Goal: Contribute content: Contribute content

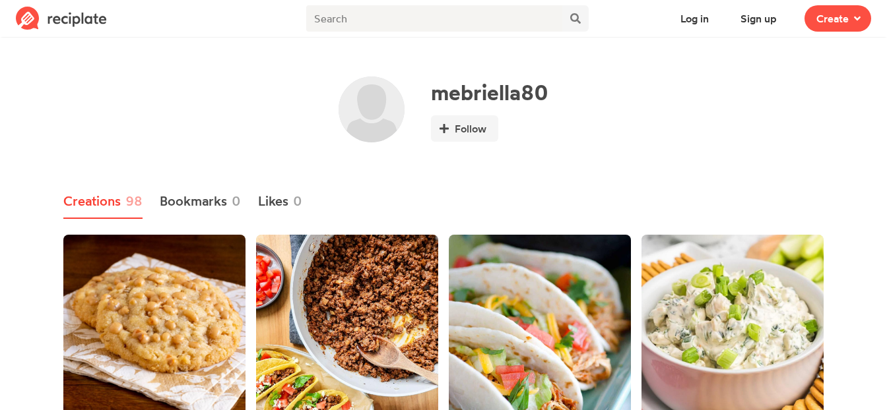
scroll to position [3, 0]
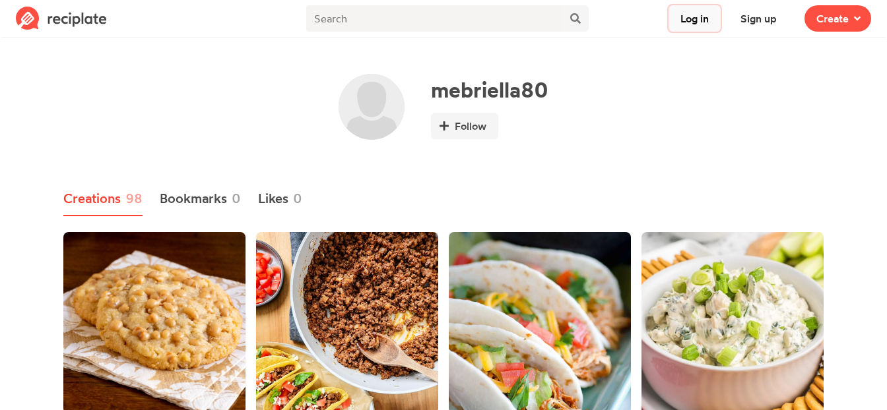
click at [694, 22] on button "Log in" at bounding box center [694, 18] width 52 height 26
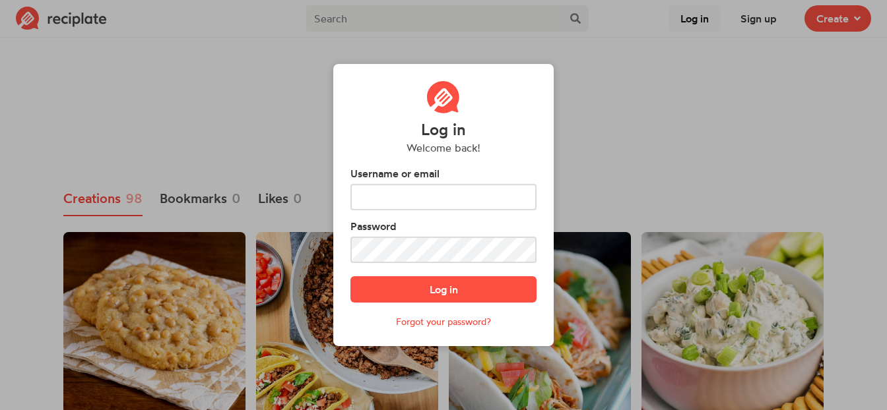
scroll to position [0, 0]
type input "mebriella80"
click at [710, 105] on div "Log in Welcome back! Username or email mebriella80 Password Log in Forgot your …" at bounding box center [443, 205] width 887 height 410
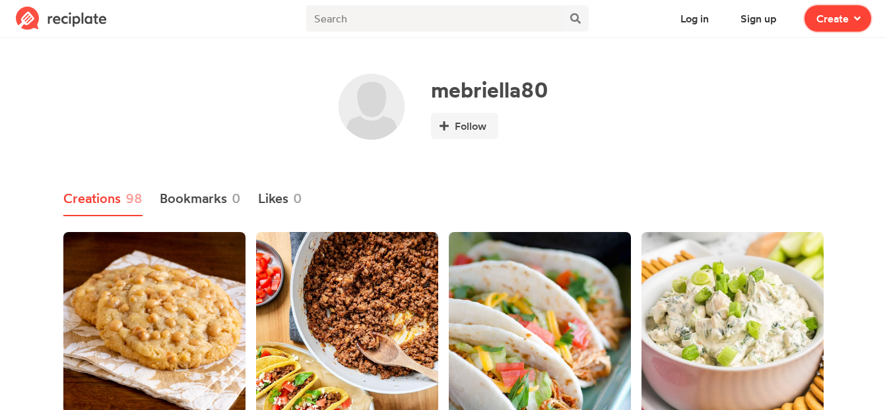
click at [844, 20] on span "Create" at bounding box center [832, 19] width 32 height 16
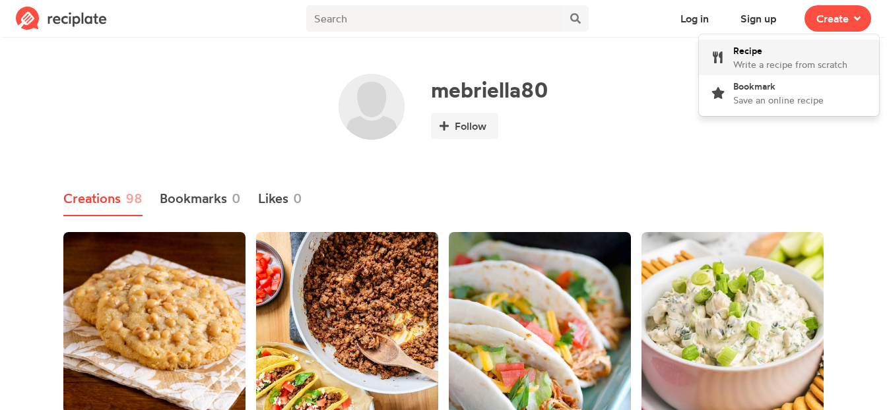
click at [746, 69] on span "Write a recipe from scratch" at bounding box center [790, 64] width 114 height 11
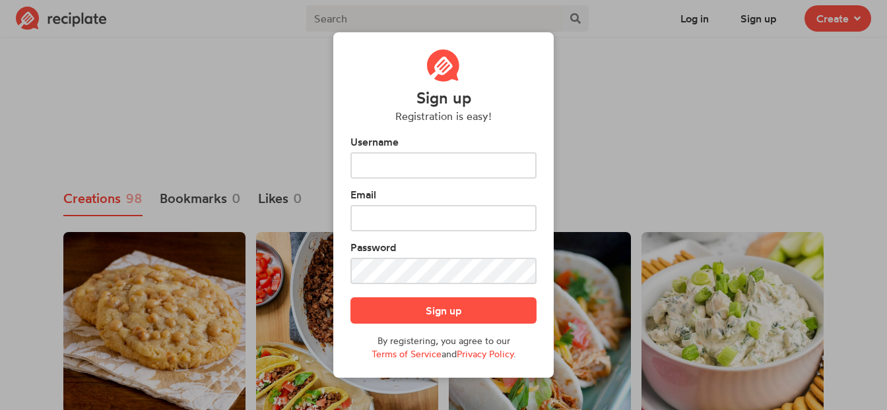
type input "mebriella80"
click at [473, 324] on footer "Sign up By registering, you agree to our Terms of Service and Privacy Policy ." at bounding box center [443, 329] width 186 height 63
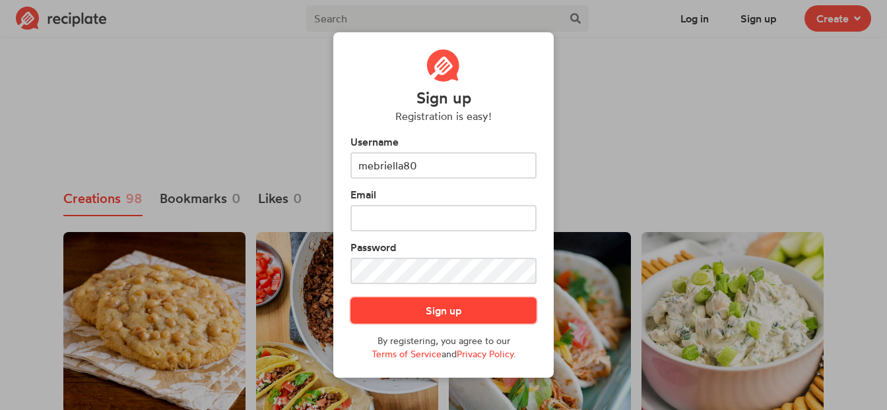
click at [470, 318] on button "Sign up" at bounding box center [443, 311] width 186 height 26
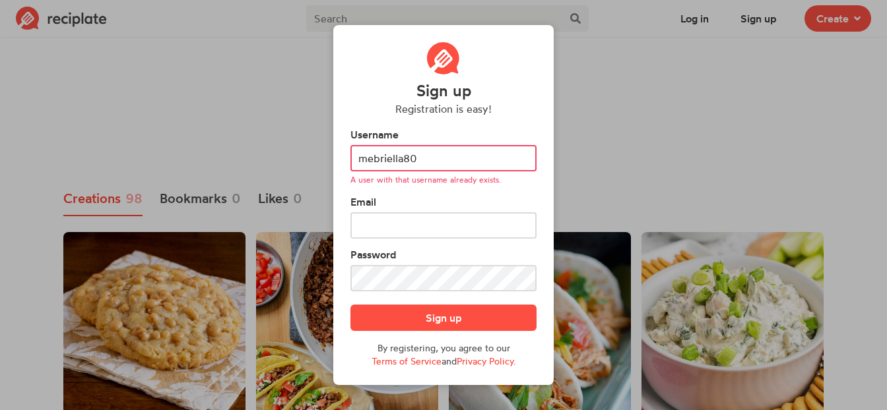
click at [624, 96] on div "Sign up Registration is easy! Username mebriella80 A user with that username al…" at bounding box center [443, 205] width 887 height 410
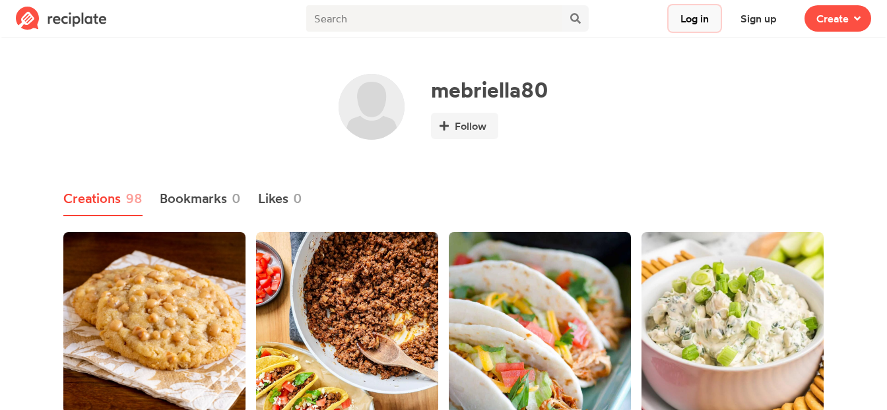
click at [684, 18] on button "Log in" at bounding box center [694, 18] width 52 height 26
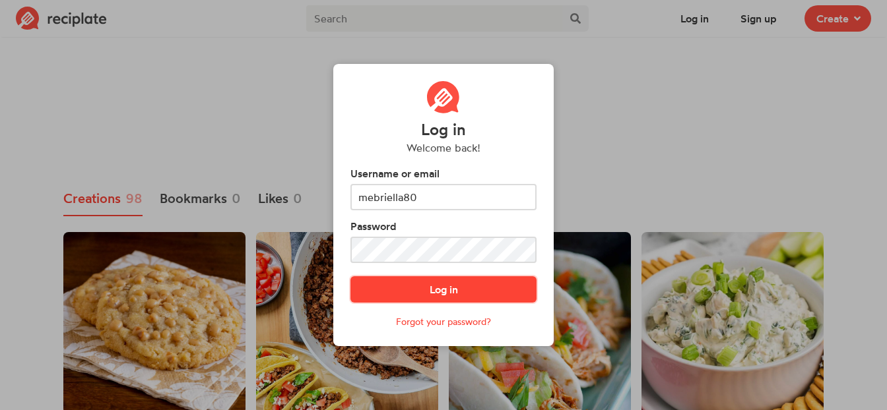
click at [423, 284] on button "Log in" at bounding box center [443, 289] width 186 height 26
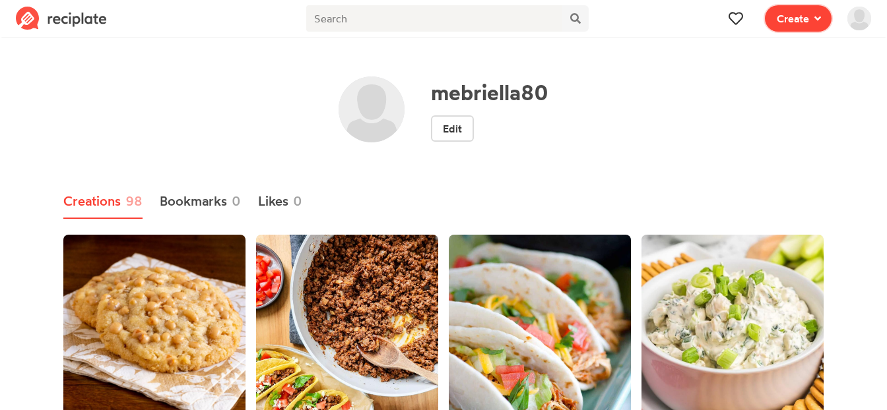
click at [790, 26] on button "Create" at bounding box center [798, 18] width 67 height 26
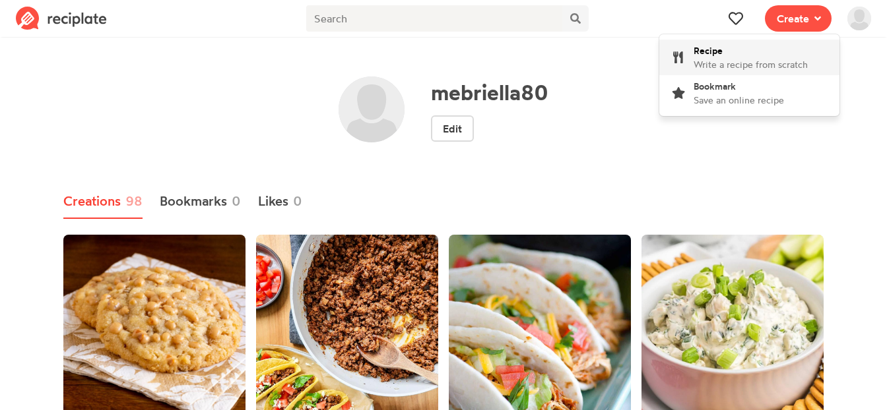
click at [786, 49] on div "Recipe Write a recipe from scratch" at bounding box center [750, 58] width 114 height 28
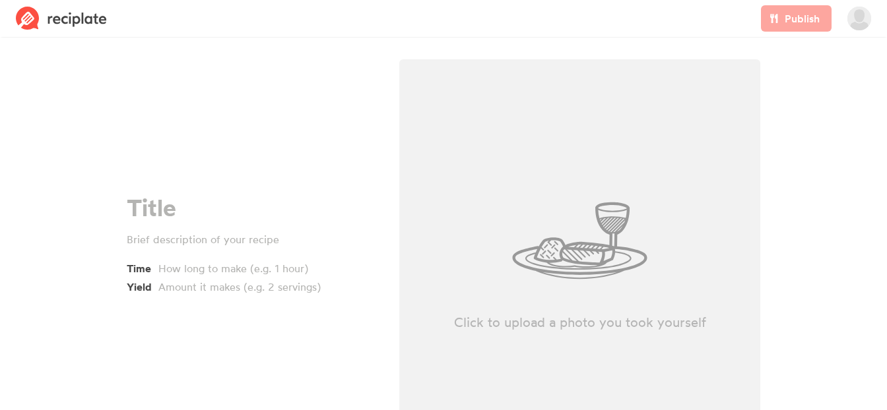
click at [211, 276] on div "Yield" at bounding box center [252, 285] width 251 height 18
click at [212, 272] on div at bounding box center [255, 269] width 195 height 16
click at [208, 292] on div at bounding box center [255, 287] width 195 height 16
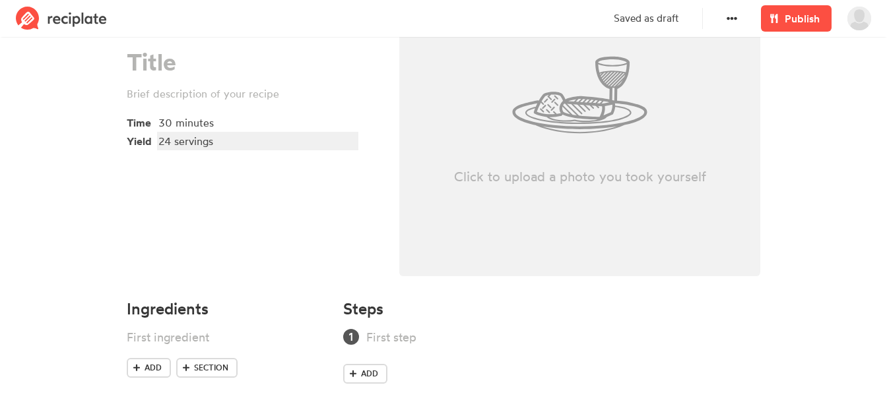
scroll to position [156, 0]
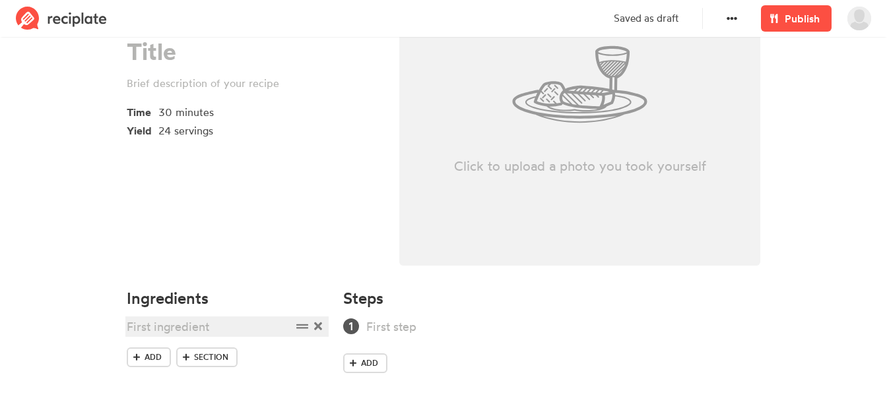
click at [201, 323] on div at bounding box center [209, 327] width 165 height 18
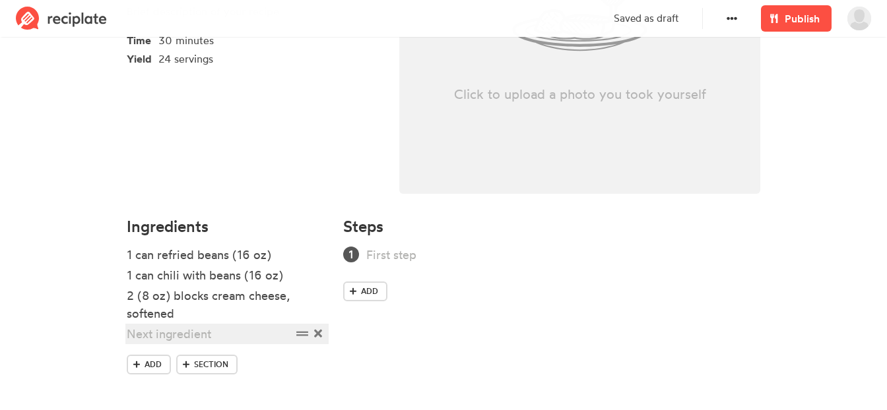
scroll to position [235, 0]
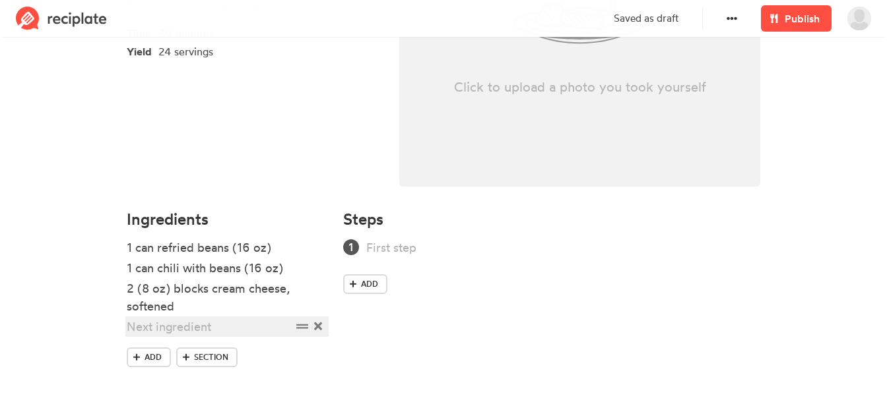
click at [212, 326] on div at bounding box center [209, 327] width 165 height 18
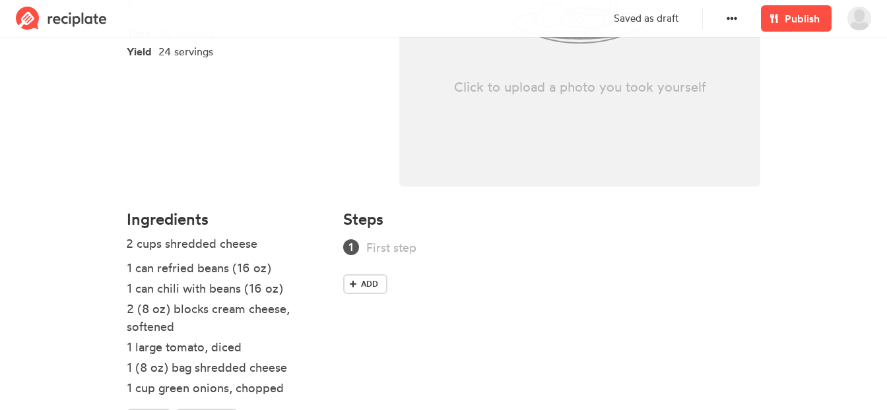
drag, startPoint x: 295, startPoint y: 331, endPoint x: 295, endPoint y: 247, distance: 83.8
click at [295, 247] on ul "1 can refried beans (16 oz) 1 can chili with beans (16 oz) 2 (8 oz) blocks crea…" at bounding box center [227, 324] width 201 height 170
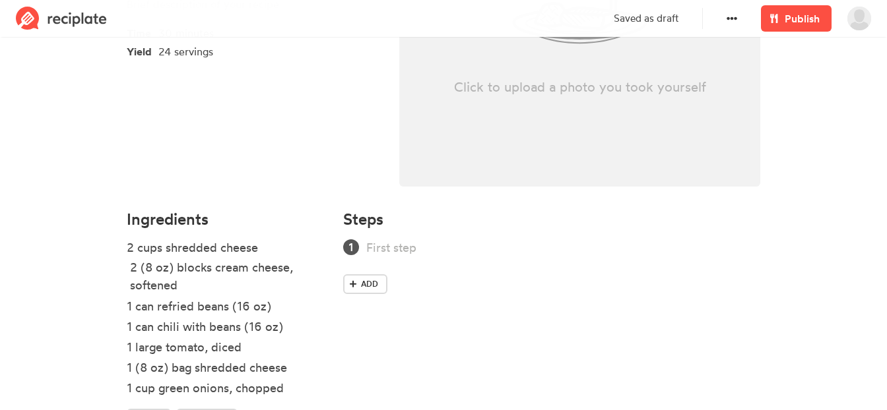
drag, startPoint x: 302, startPoint y: 314, endPoint x: 305, endPoint y: 272, distance: 42.3
click at [305, 272] on ul "2 cups shredded cheese 1 can refried beans (16 oz) 1 can chili with beans (16 o…" at bounding box center [227, 324] width 201 height 170
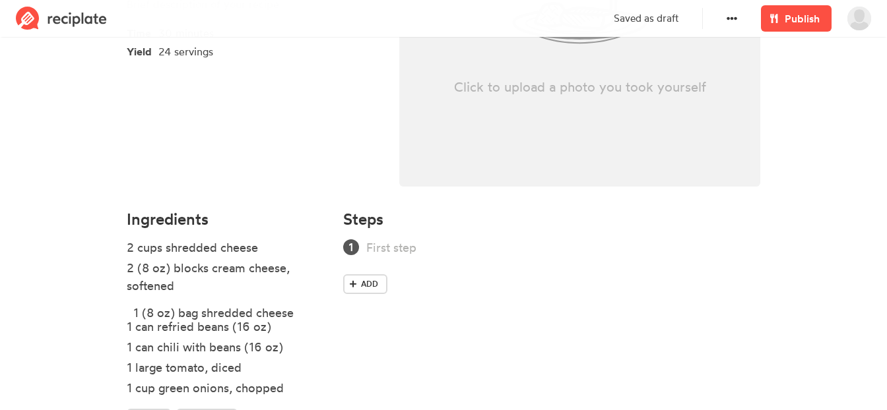
drag, startPoint x: 301, startPoint y: 376, endPoint x: 307, endPoint y: 319, distance: 57.0
click at [307, 319] on ul "2 cups shredded cheese 2 (8 oz) blocks cream cheese, softened 1 can refried bea…" at bounding box center [227, 324] width 201 height 170
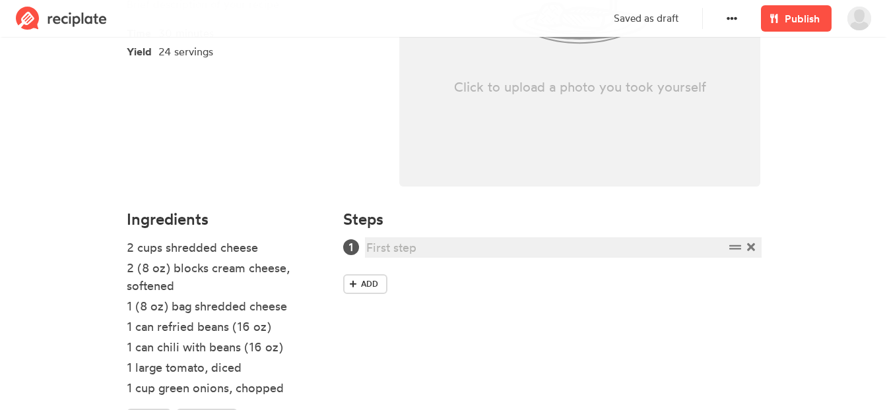
click at [410, 245] on div at bounding box center [545, 248] width 358 height 18
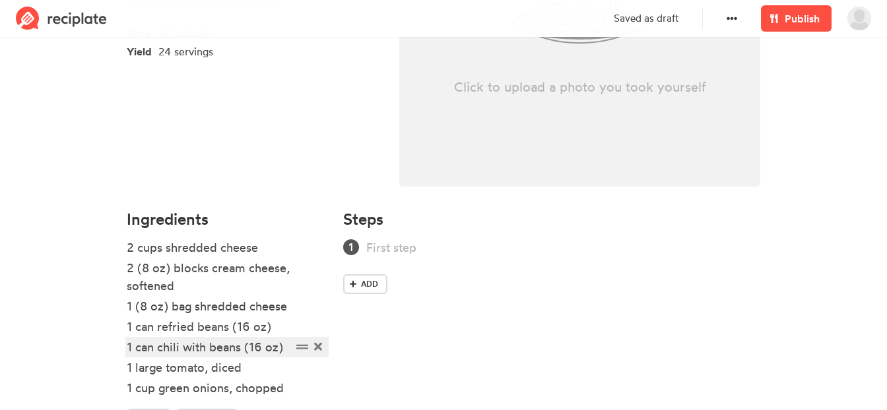
click at [133, 342] on div "1 can chili with beans (16 oz)" at bounding box center [209, 347] width 165 height 18
click at [155, 352] on div "2 can chili with beans (16 oz)" at bounding box center [209, 347] width 165 height 18
click at [141, 349] on div "2 cans chili with beans (16 oz)" at bounding box center [209, 347] width 165 height 18
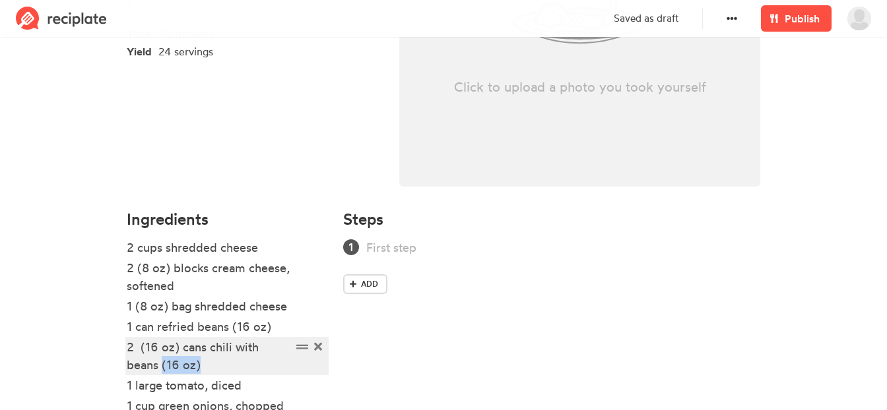
drag, startPoint x: 219, startPoint y: 365, endPoint x: 164, endPoint y: 365, distance: 55.4
click at [164, 365] on div "2 (16 oz) cans chili with beans (16 oz)" at bounding box center [209, 356] width 165 height 36
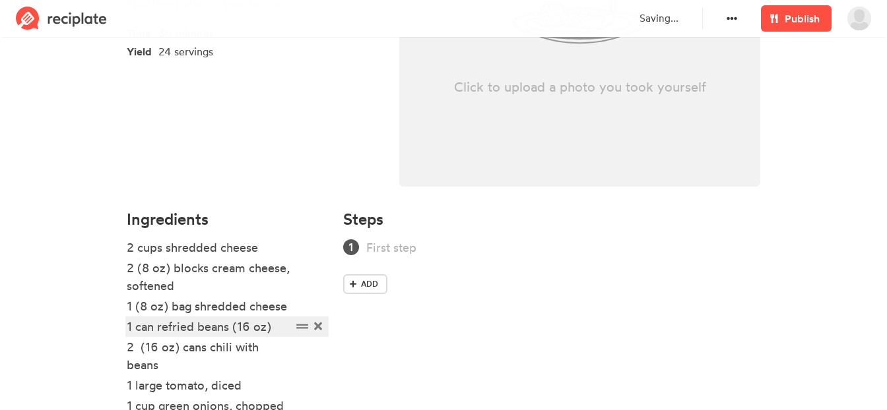
drag, startPoint x: 135, startPoint y: 330, endPoint x: 210, endPoint y: 318, distance: 76.8
click at [137, 329] on div "1 can refried beans (16 oz)" at bounding box center [209, 327] width 165 height 18
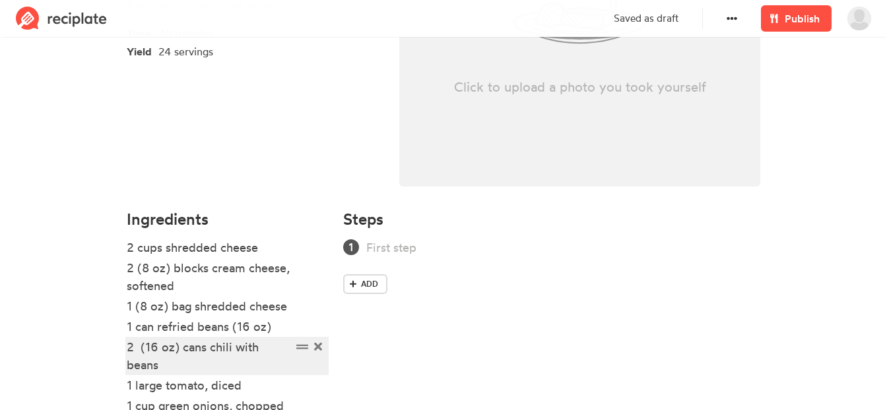
click at [137, 348] on div "2 (16 oz) cans chili with beans" at bounding box center [209, 356] width 165 height 36
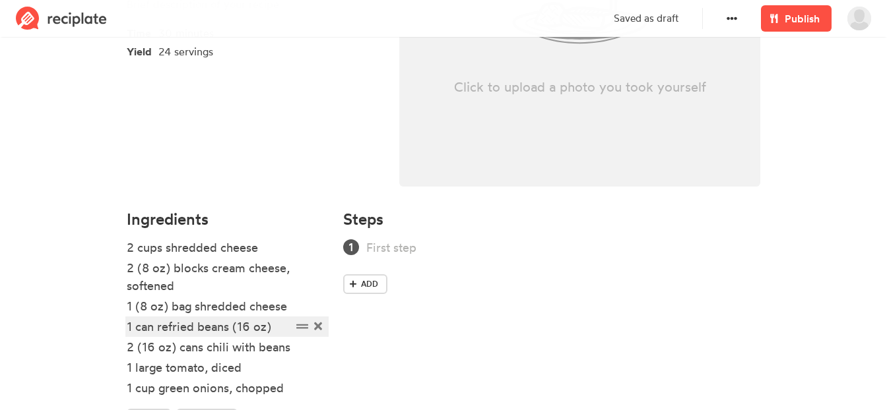
click at [139, 325] on div "1 can refried beans (16 oz)" at bounding box center [209, 327] width 165 height 18
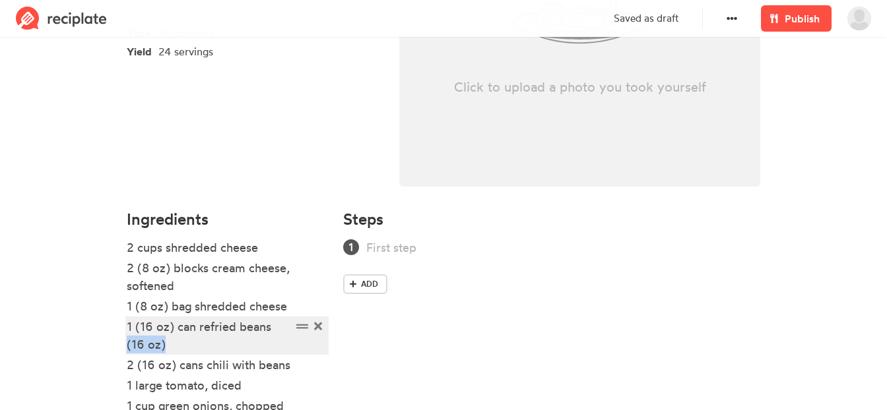
drag, startPoint x: 176, startPoint y: 342, endPoint x: 96, endPoint y: 343, distance: 80.5
click at [96, 343] on section "Time 30 minutes Yield 24 servings Click to upload a photo you took yourself Ing…" at bounding box center [443, 147] width 887 height 684
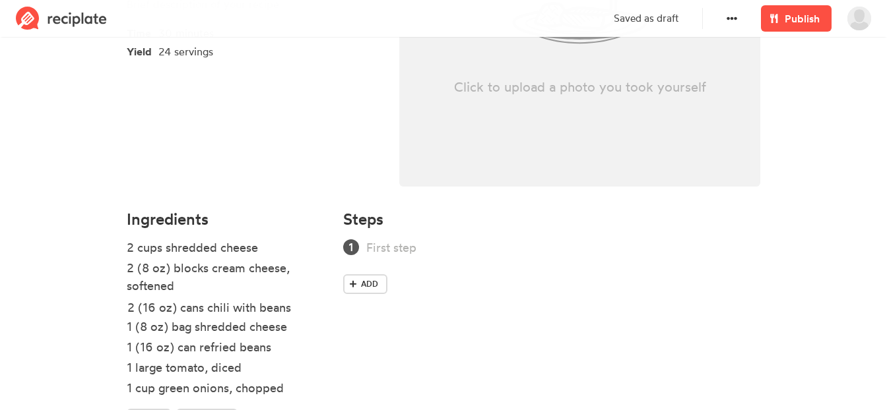
drag, startPoint x: 302, startPoint y: 352, endPoint x: 303, endPoint y: 311, distance: 40.9
click at [303, 311] on ul "2 cups shredded cheese 2 (8 oz) blocks cream cheese, softened 1 (8 oz) bag shre…" at bounding box center [227, 324] width 201 height 170
drag, startPoint x: 301, startPoint y: 348, endPoint x: 303, endPoint y: 319, distance: 29.1
click at [303, 319] on ul "2 cups shredded cheese 2 (8 oz) blocks cream cheese, softened 2 (16 oz) cans ch…" at bounding box center [227, 324] width 201 height 170
drag, startPoint x: 302, startPoint y: 304, endPoint x: 302, endPoint y: 321, distance: 17.2
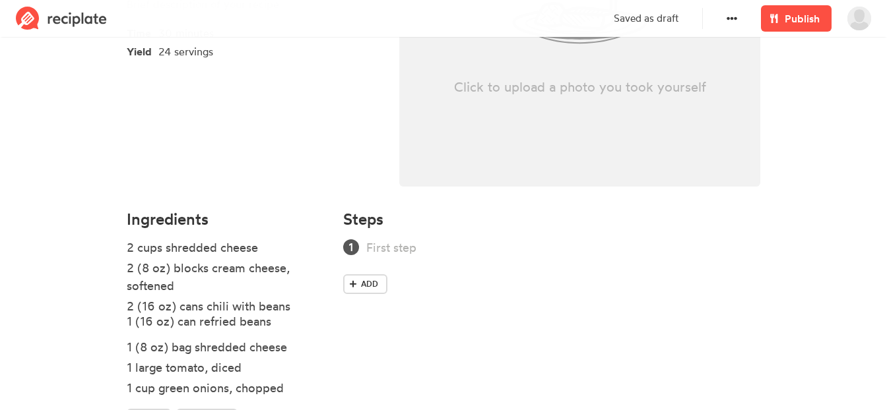
click at [302, 321] on ul "2 cups shredded cheese 2 (8 oz) blocks cream cheese, softened 1 (16 oz) can ref…" at bounding box center [227, 324] width 201 height 170
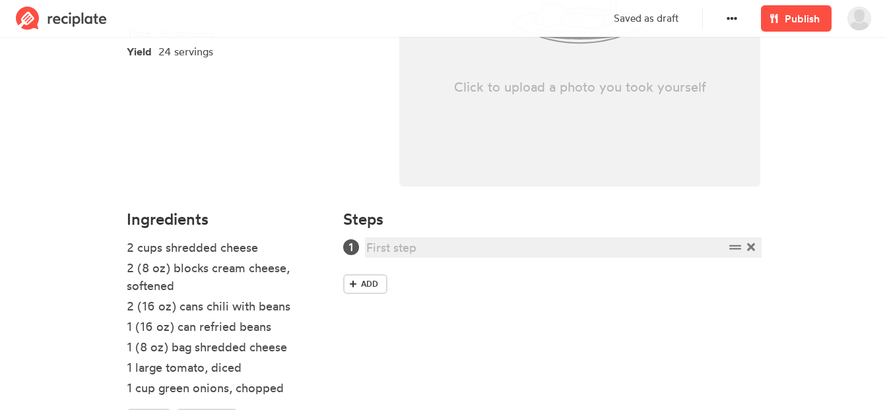
click at [407, 244] on div at bounding box center [545, 248] width 358 height 18
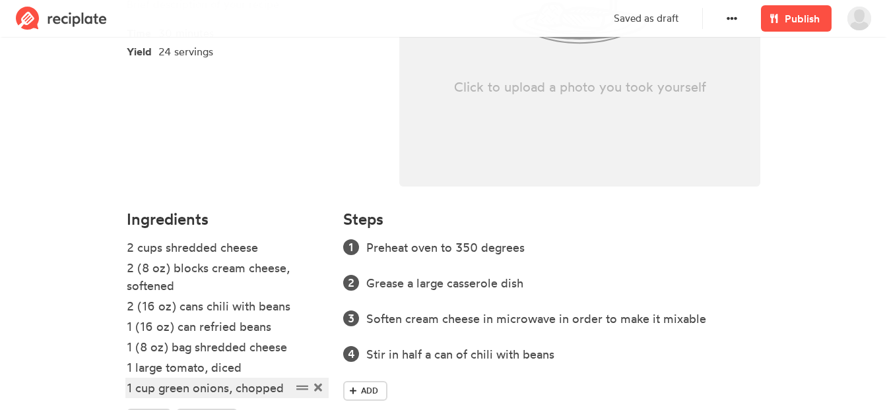
click at [132, 389] on div "1 cup green onions, chopped" at bounding box center [209, 388] width 165 height 18
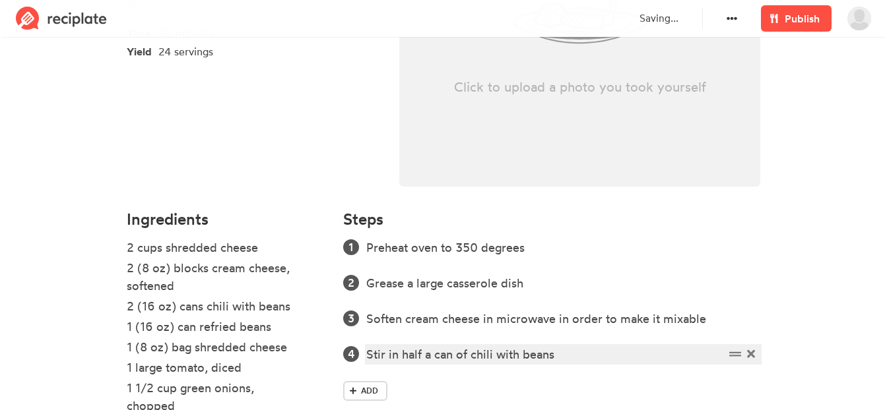
click at [571, 356] on div "Stir in half a can of chili with beans" at bounding box center [545, 355] width 358 height 18
click at [560, 356] on div "Stir in half a can of chili with beans with the cream cheese" at bounding box center [545, 355] width 358 height 18
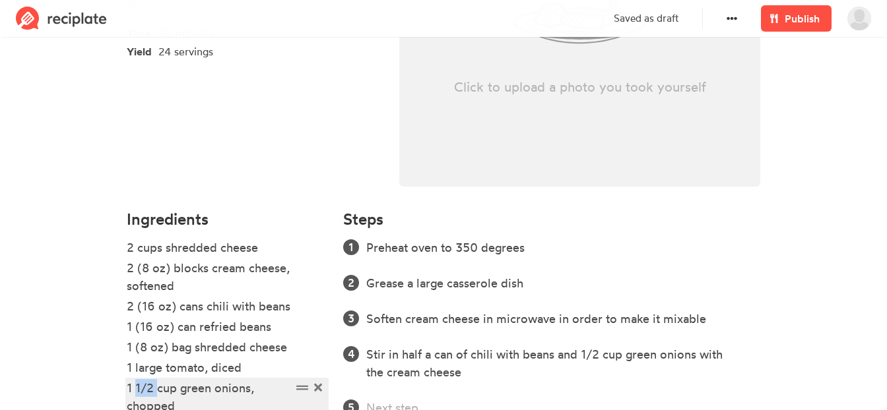
drag, startPoint x: 158, startPoint y: 389, endPoint x: 137, endPoint y: 389, distance: 21.1
click at [137, 389] on div "1 1/2 cup green onions, chopped" at bounding box center [209, 397] width 165 height 36
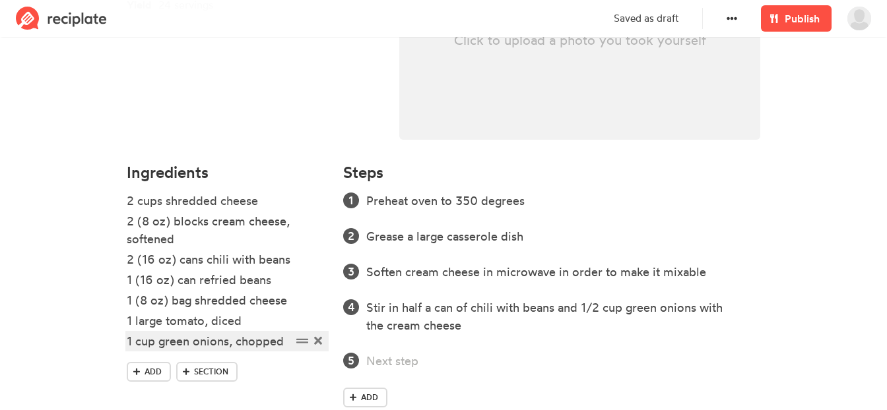
scroll to position [314, 0]
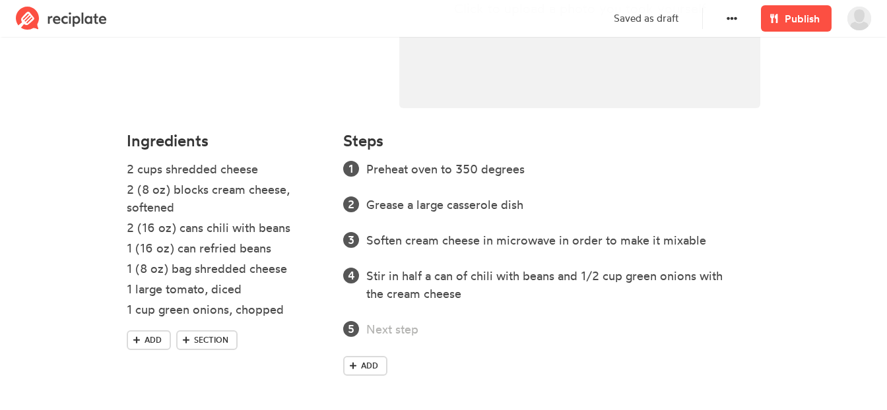
click at [414, 319] on ol "Preheat oven to 350 degrees Grease a large casserole dish Soften cream cheese i…" at bounding box center [551, 249] width 417 height 178
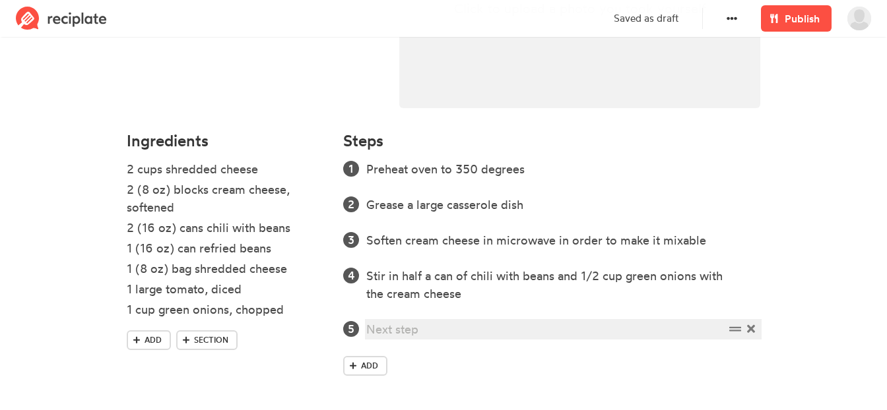
click at [412, 326] on div at bounding box center [545, 330] width 358 height 18
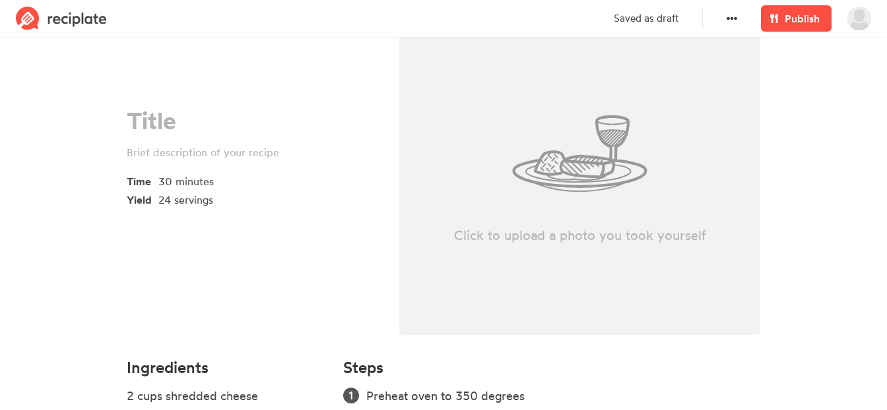
scroll to position [0, 0]
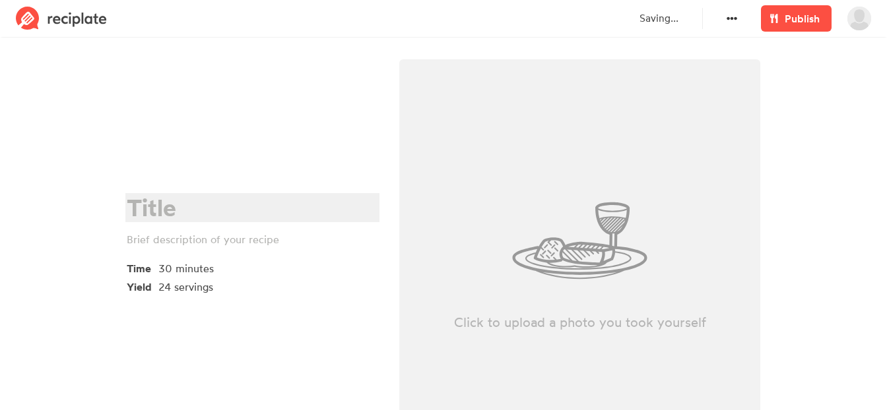
click at [170, 212] on div at bounding box center [250, 208] width 247 height 27
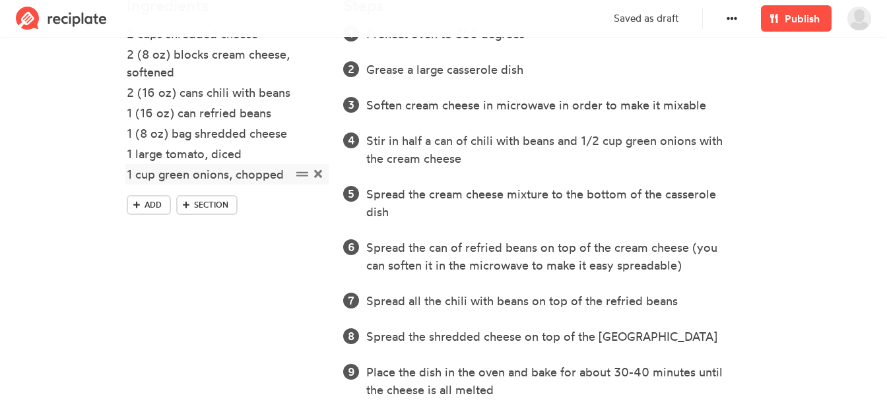
scroll to position [434, 0]
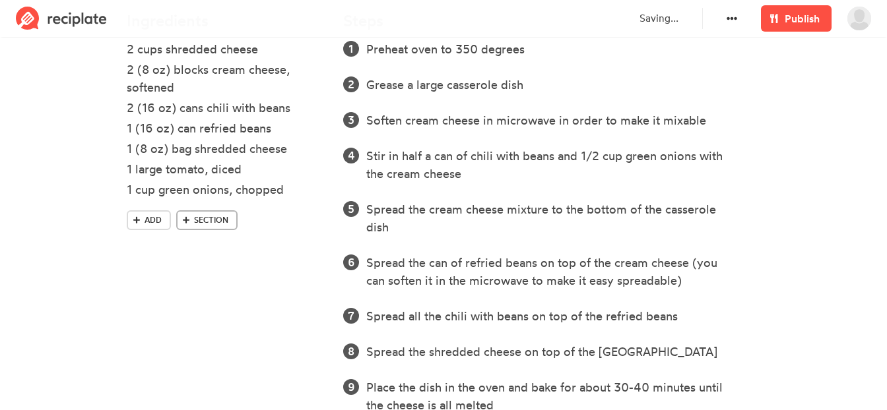
click at [223, 220] on span "Section" at bounding box center [211, 220] width 34 height 12
click at [317, 218] on icon at bounding box center [318, 216] width 8 height 8
click at [153, 222] on span "Add" at bounding box center [152, 220] width 17 height 12
click at [159, 210] on div at bounding box center [209, 210] width 165 height 18
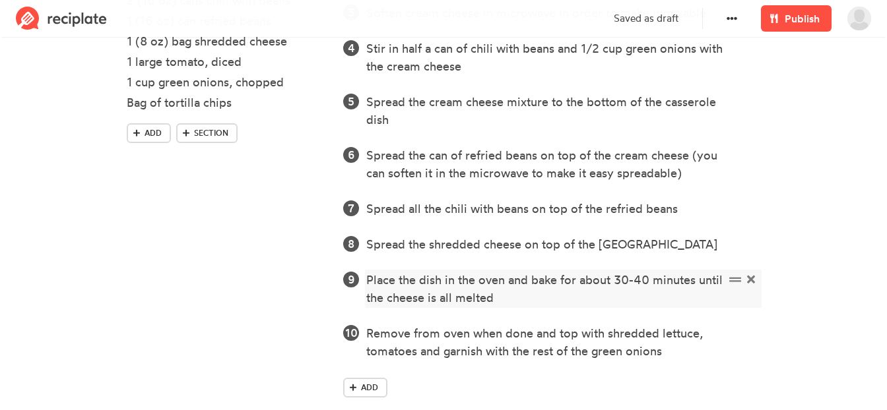
scroll to position [563, 0]
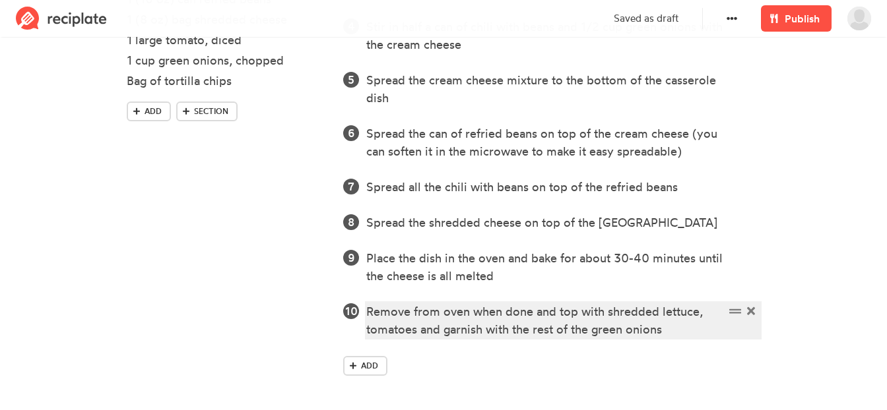
click at [677, 332] on div "Remove from oven when done and top with shredded lettuce, tomatoes and garnish …" at bounding box center [545, 321] width 358 height 36
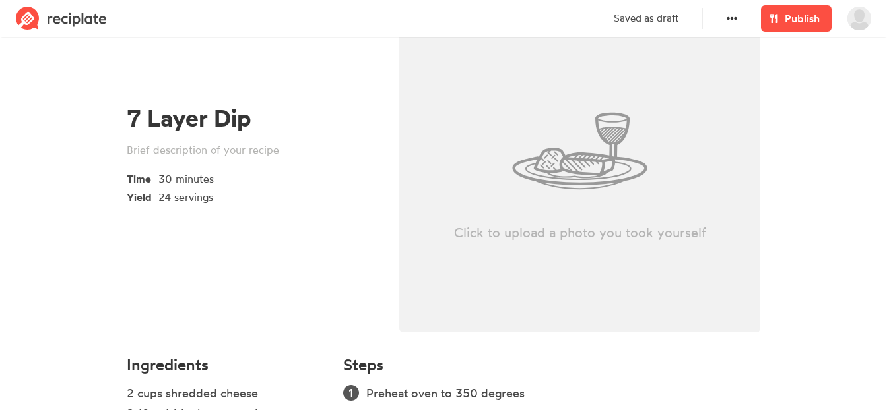
scroll to position [0, 0]
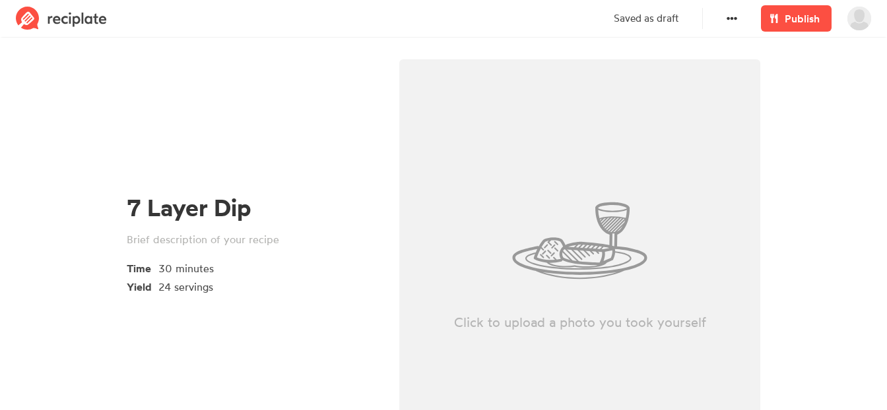
click at [540, 178] on div "Click to upload a photo you took yourself" at bounding box center [579, 240] width 361 height 363
type input "C:\fakepath\Taco-Casserole-12-453x680.jpg"
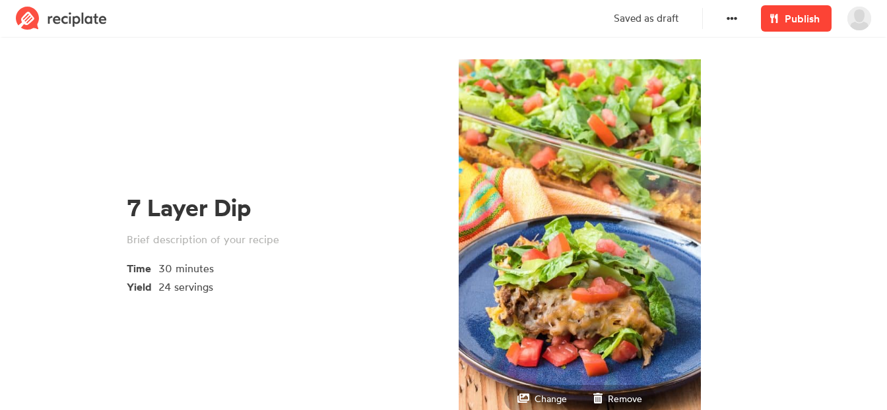
click at [806, 24] on span "Publish" at bounding box center [801, 19] width 35 height 16
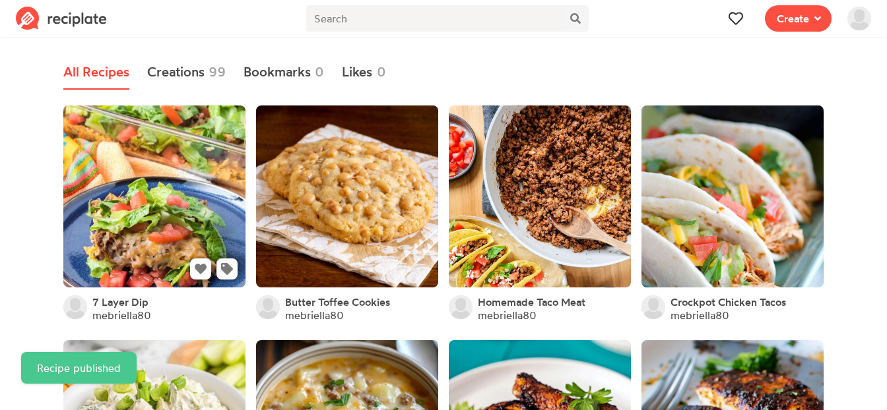
click at [75, 182] on link at bounding box center [154, 197] width 182 height 182
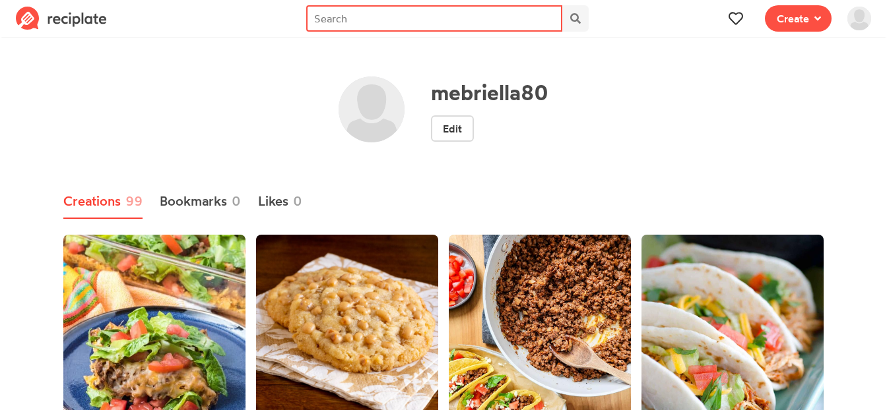
click at [533, 16] on input "text" at bounding box center [434, 18] width 256 height 26
type input "monte"
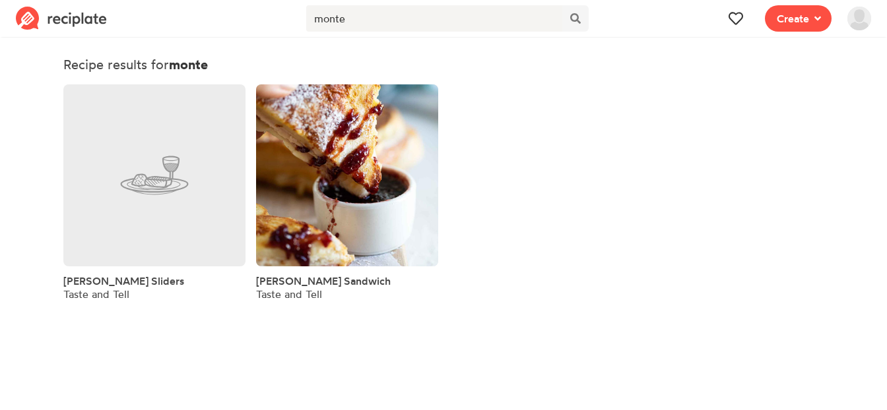
click at [173, 141] on link at bounding box center [154, 175] width 182 height 182
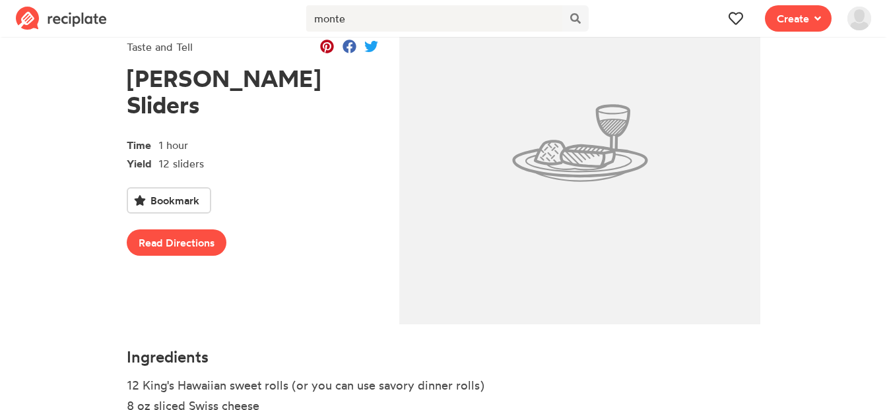
scroll to position [255, 0]
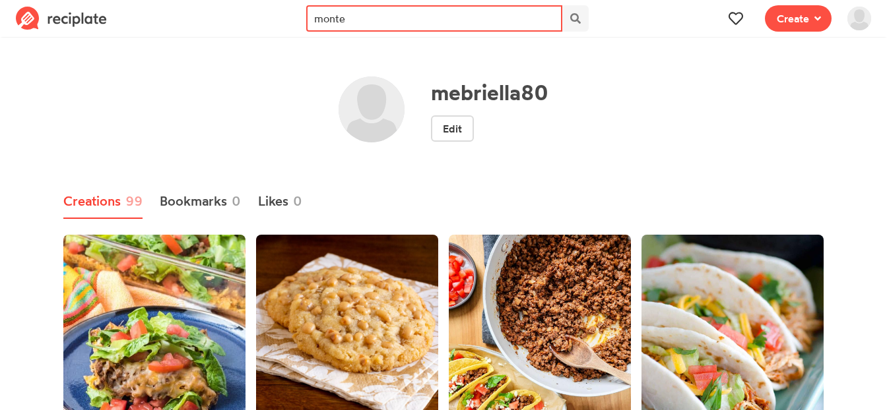
click at [362, 20] on input "monte" at bounding box center [434, 18] width 256 height 26
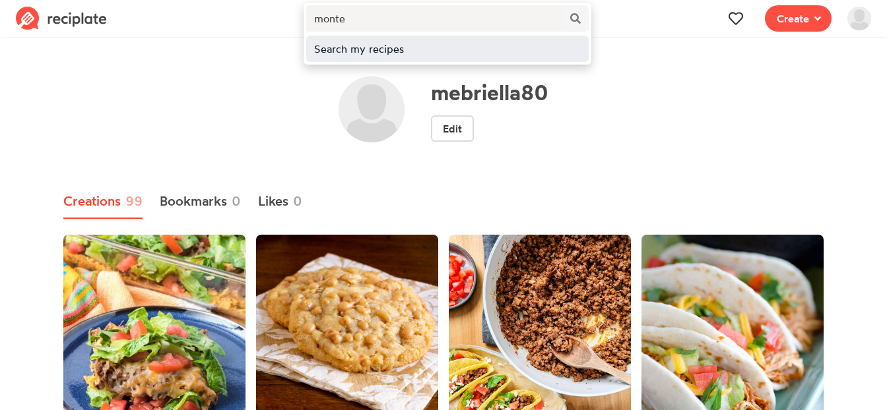
click at [362, 55] on div "Search my recipes" at bounding box center [447, 49] width 267 height 16
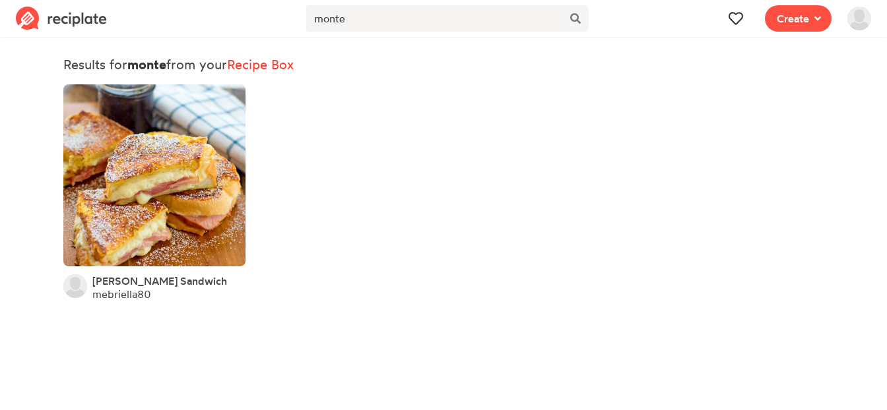
click at [56, 23] on img at bounding box center [61, 19] width 91 height 24
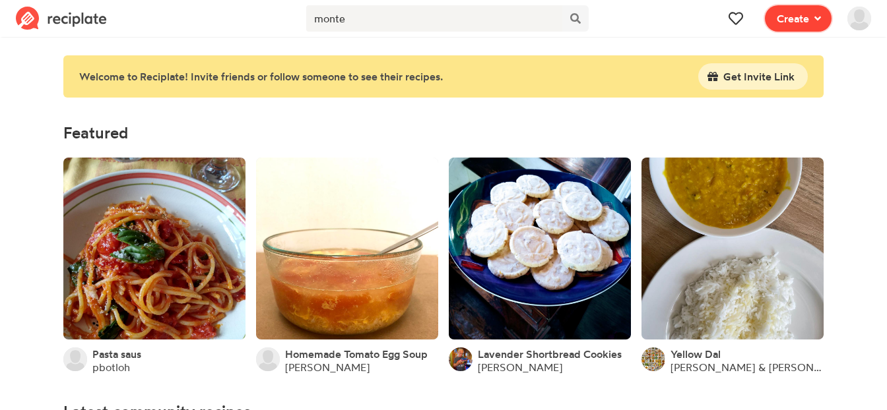
click at [791, 25] on span "Create" at bounding box center [792, 19] width 32 height 16
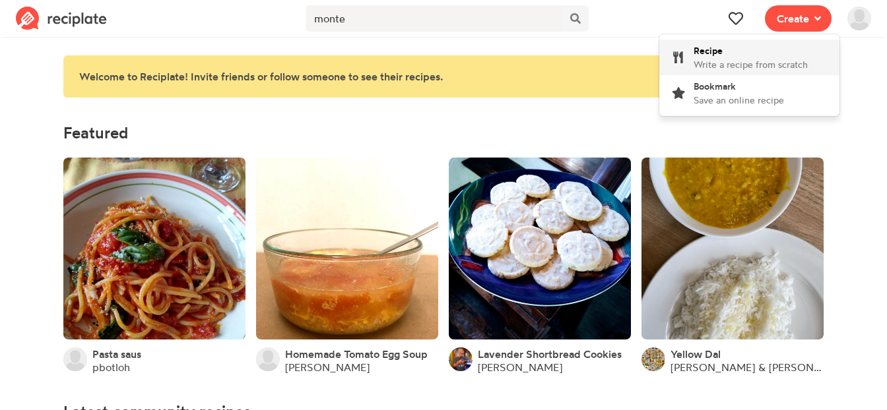
click at [780, 62] on span "Write a recipe from scratch" at bounding box center [750, 64] width 114 height 11
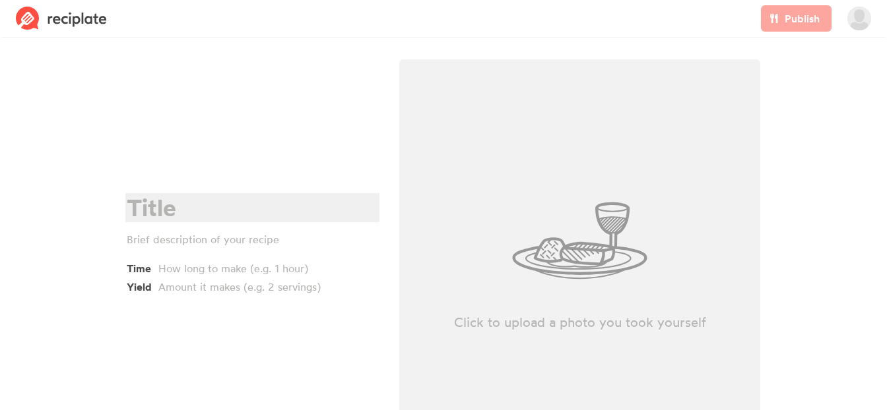
click at [299, 212] on div at bounding box center [250, 208] width 247 height 27
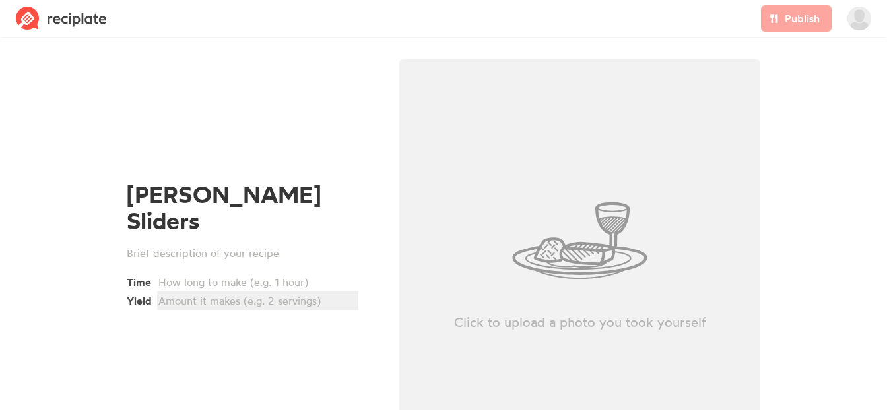
click at [288, 293] on div at bounding box center [255, 301] width 195 height 16
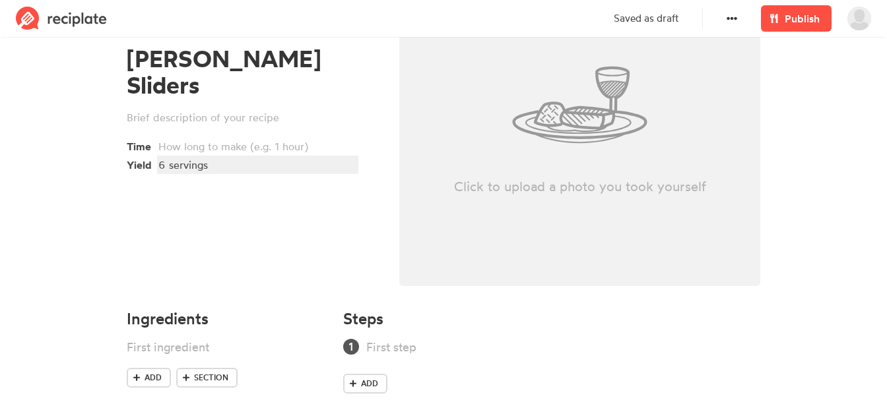
scroll to position [156, 0]
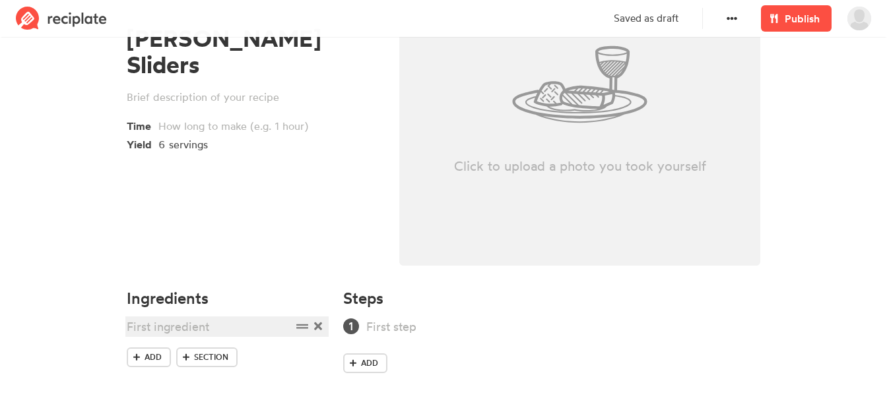
click at [241, 324] on div at bounding box center [209, 327] width 165 height 18
drag, startPoint x: 141, startPoint y: 325, endPoint x: 39, endPoint y: 325, distance: 101.6
click at [39, 325] on section "Monte Cristo Sliders Time Yield 6 servings Click to upload a photo you took you…" at bounding box center [443, 158] width 887 height 546
click at [261, 333] on div "24 pack Hawaiian rolls" at bounding box center [209, 327] width 165 height 18
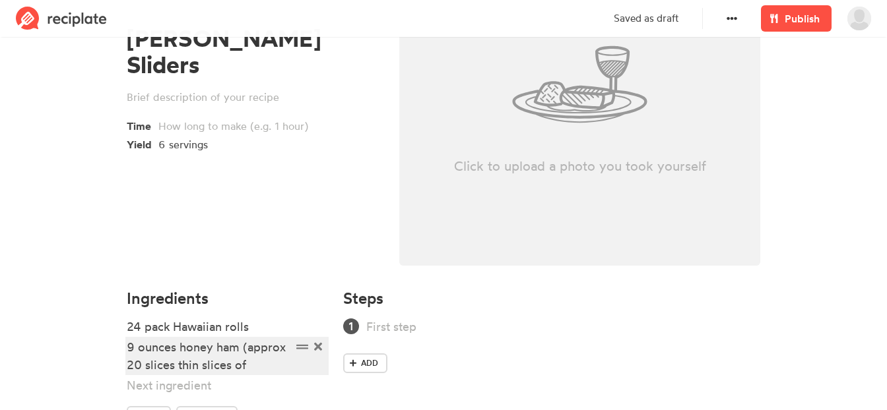
click at [261, 364] on div "9 ounces honey ham (approx 20 slices thin slices of" at bounding box center [209, 356] width 165 height 36
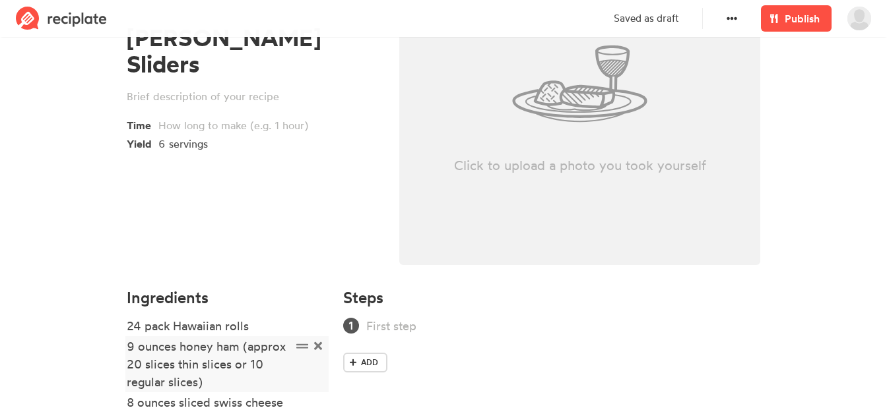
scroll to position [274, 0]
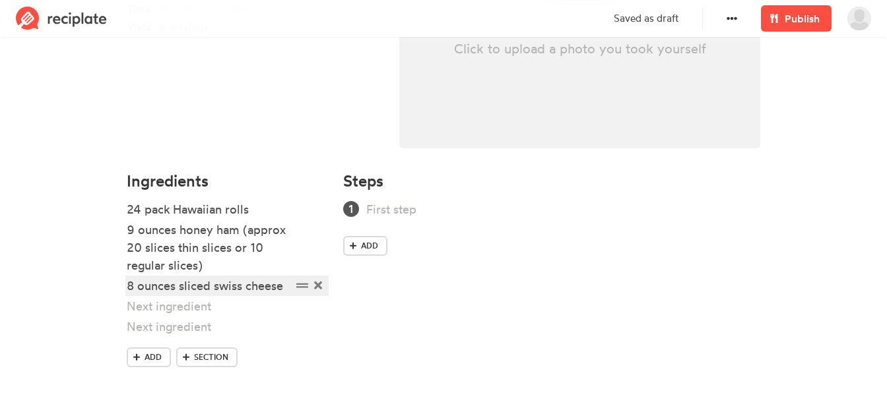
click at [142, 287] on div "8 ounces sliced swiss cheese" at bounding box center [209, 286] width 165 height 18
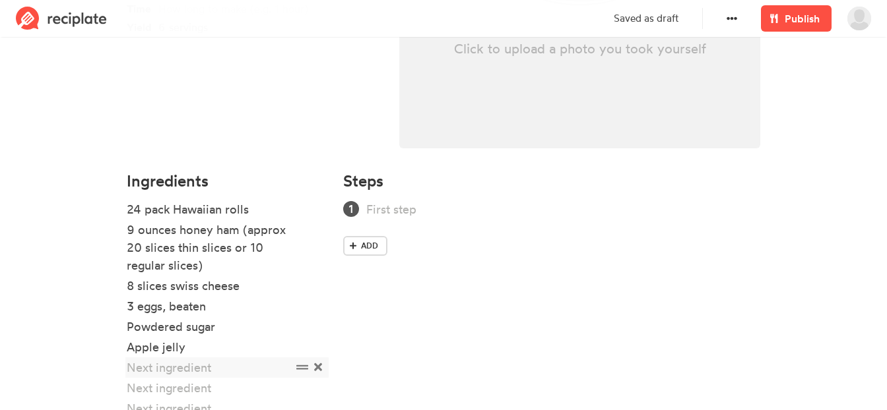
click at [319, 369] on icon at bounding box center [318, 367] width 8 height 8
click at [319, 368] on icon at bounding box center [318, 367] width 8 height 8
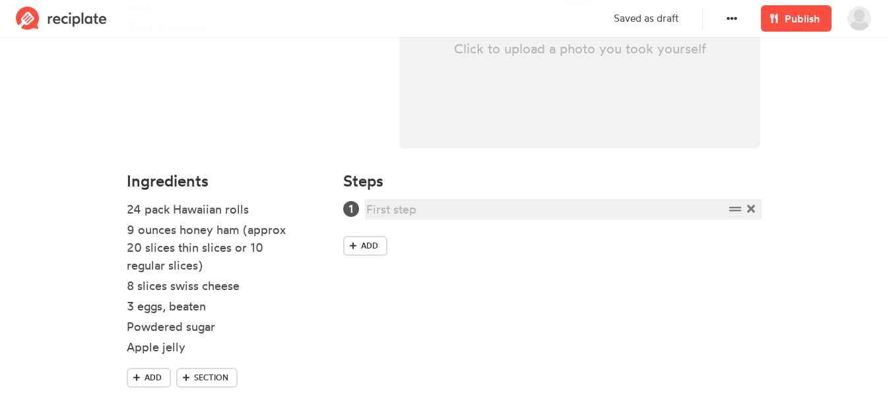
click at [422, 207] on div at bounding box center [545, 210] width 358 height 18
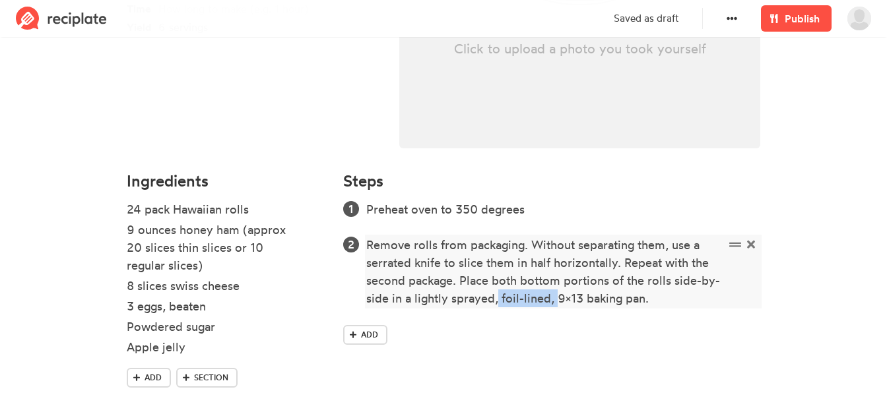
drag, startPoint x: 498, startPoint y: 299, endPoint x: 556, endPoint y: 297, distance: 58.1
click at [556, 297] on div "Remove rolls from packaging. Without separating them, use a serrated knife to s…" at bounding box center [545, 271] width 358 height 71
click at [691, 296] on div "Remove rolls from packaging. Without separating them, use a serrated knife to s…" at bounding box center [545, 271] width 358 height 71
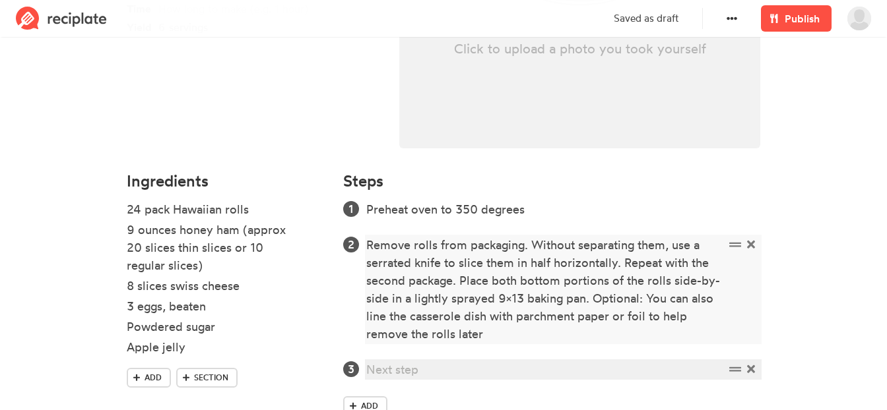
paste div
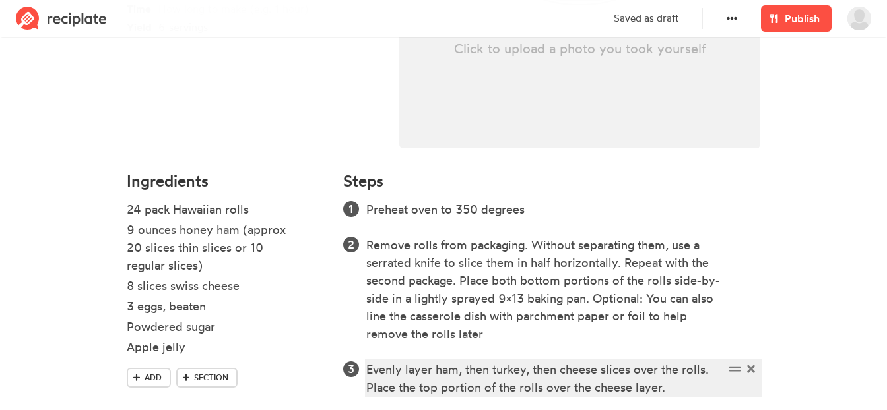
click at [532, 371] on div "Evenly layer ham, then turkey, then cheese slices over the rolls. Place the top…" at bounding box center [545, 379] width 358 height 36
drag, startPoint x: 525, startPoint y: 370, endPoint x: 462, endPoint y: 370, distance: 63.3
click at [462, 370] on div "Evenly layer ham, then turkey, then cheese slices over the rolls. Place the top…" at bounding box center [545, 379] width 358 height 36
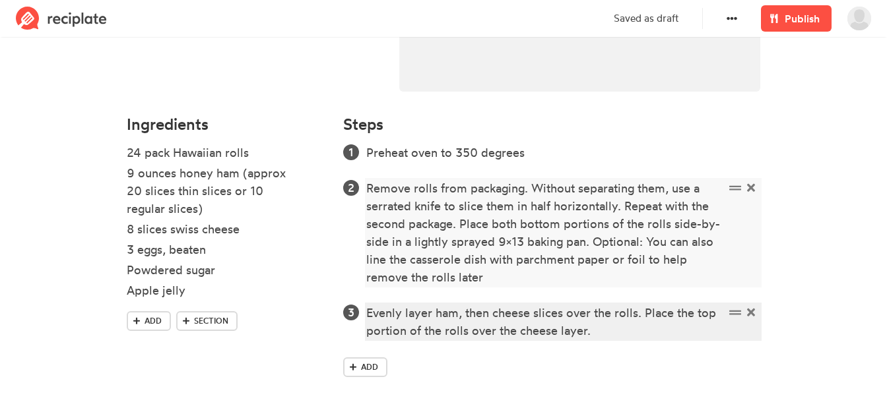
scroll to position [332, 0]
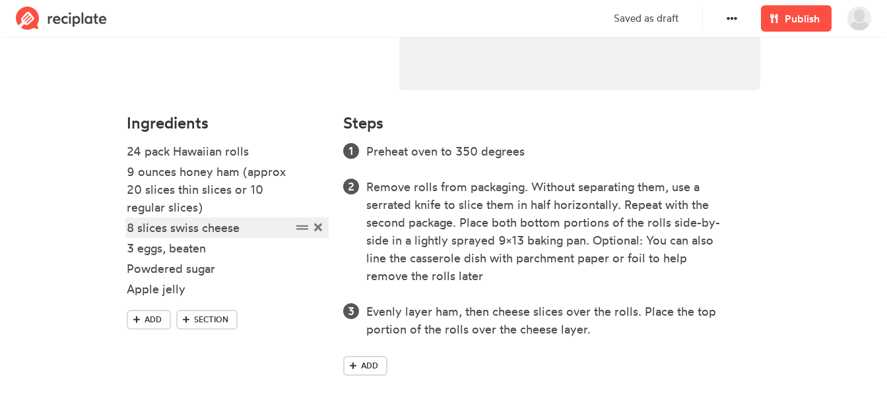
click at [251, 226] on div "8 slices swiss cheese" at bounding box center [209, 228] width 165 height 18
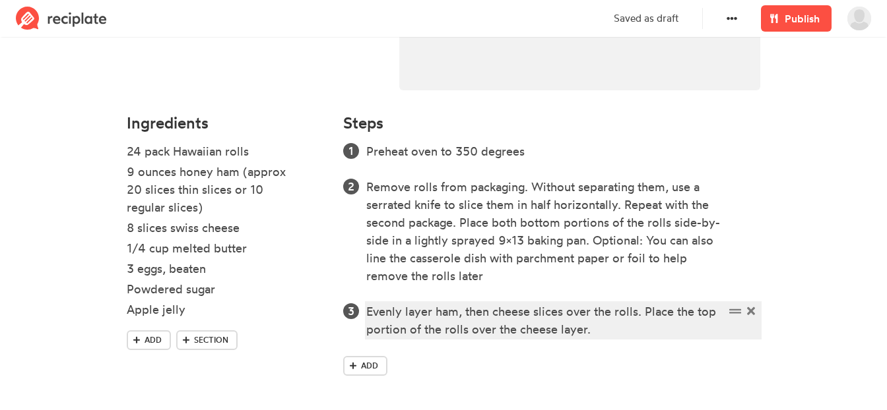
click at [616, 334] on div "Evenly layer ham, then cheese slices over the rolls. Place the top portion of t…" at bounding box center [545, 321] width 358 height 36
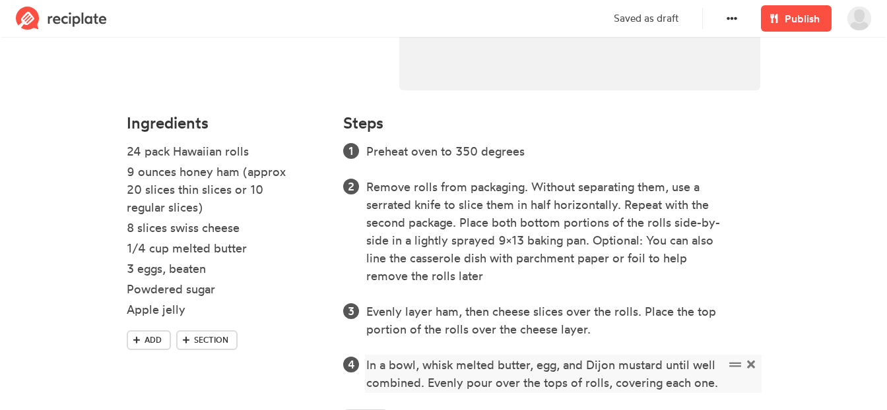
click at [538, 363] on div "In a bowl, whisk melted butter, egg, and Dijon mustard until well combined. Eve…" at bounding box center [545, 374] width 358 height 36
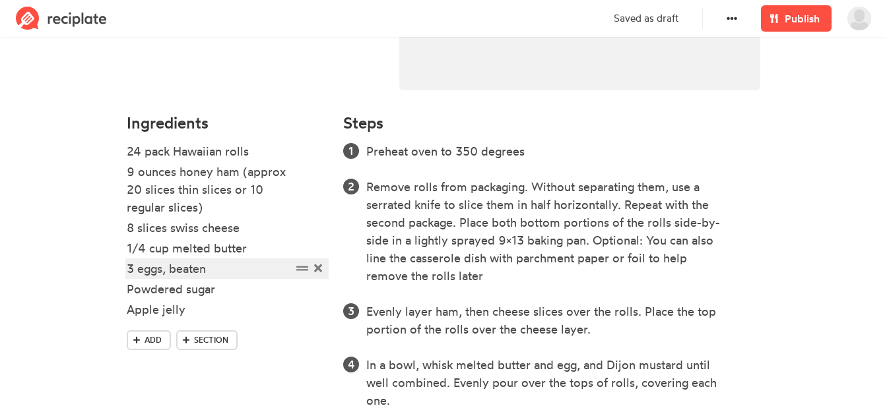
click at [142, 268] on div "3 eggs, beaten" at bounding box center [209, 269] width 165 height 18
drag, startPoint x: 136, startPoint y: 270, endPoint x: 117, endPoint y: 269, distance: 19.2
click at [117, 269] on section "Monte Cristo Sliders Time Yield 6 servings Click to upload a photo you took you…" at bounding box center [443, 95] width 887 height 772
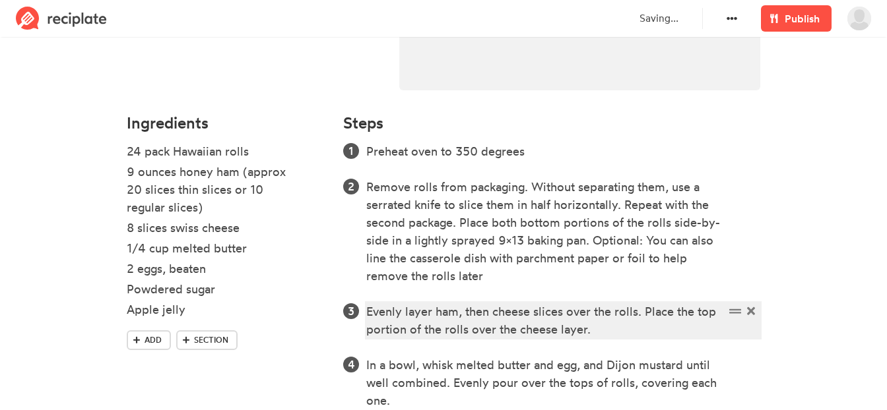
click at [582, 320] on div "Evenly layer ham, then cheese slices over the rolls. Place the top portion of t…" at bounding box center [545, 321] width 358 height 36
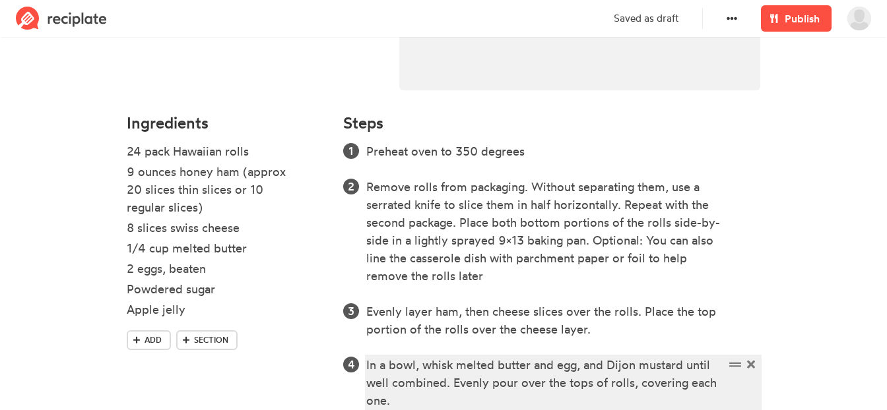
click at [579, 366] on div "In a bowl, whisk melted butter and egg, and Dijon mustard until well combined. …" at bounding box center [545, 382] width 358 height 53
drag, startPoint x: 611, startPoint y: 366, endPoint x: 696, endPoint y: 360, distance: 85.4
click at [696, 360] on div "In a bowl, whisk melted butter and eggs, and Dijon mustard until well combined.…" at bounding box center [545, 382] width 358 height 53
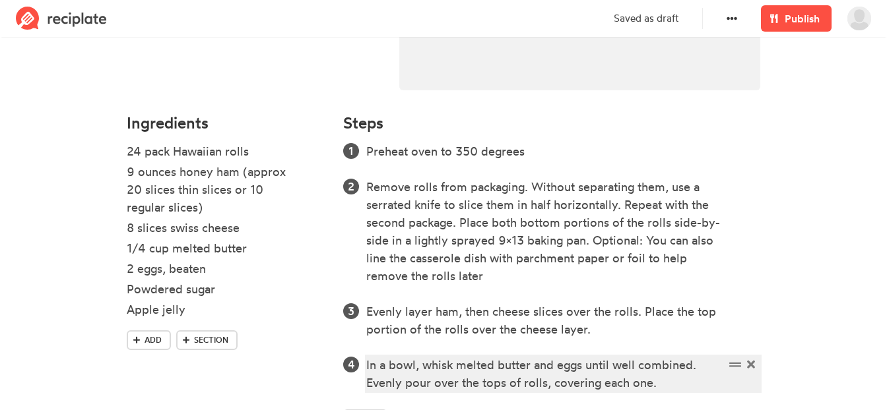
click at [691, 385] on div "In a bowl, whisk melted butter and eggs until well combined. Evenly pour over t…" at bounding box center [545, 374] width 358 height 36
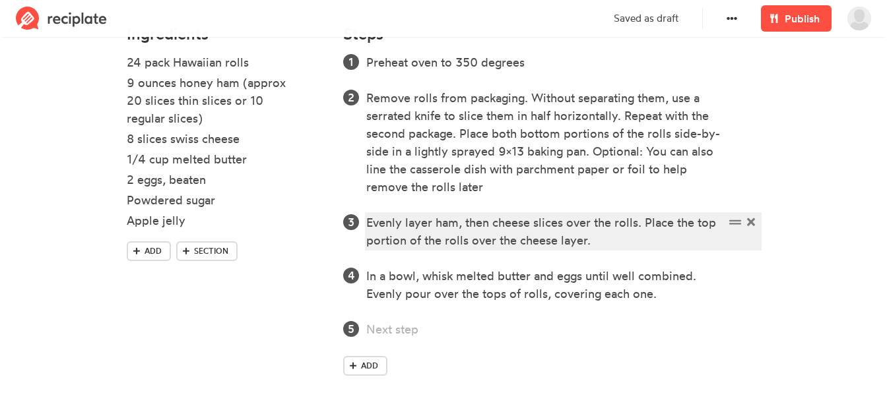
click at [621, 243] on div "Evenly layer ham, then cheese slices over the rolls. Place the top portion of t…" at bounding box center [545, 232] width 358 height 36
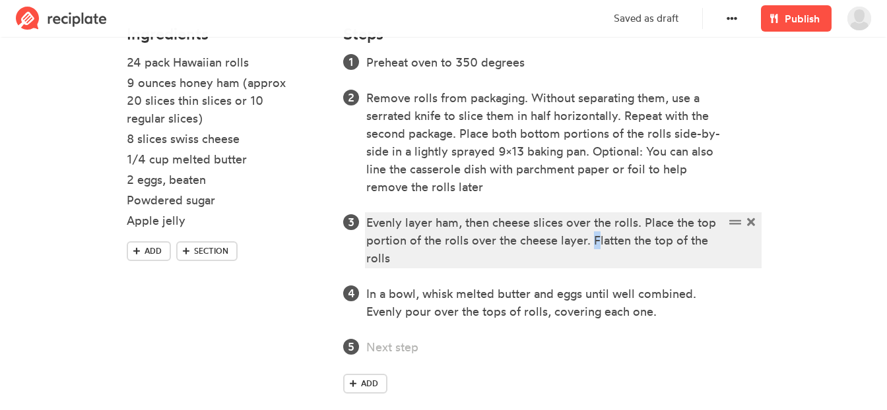
click at [595, 241] on div "Evenly layer ham, then cheese slices over the rolls. Place the top portion of t…" at bounding box center [545, 240] width 358 height 53
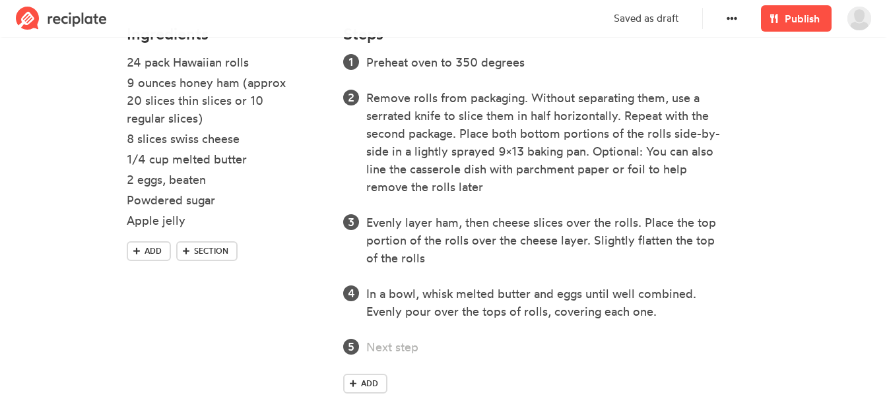
click at [429, 357] on div "Preheat oven to 350 degrees Remove rolls from packaging. Without separating the…" at bounding box center [551, 226] width 417 height 346
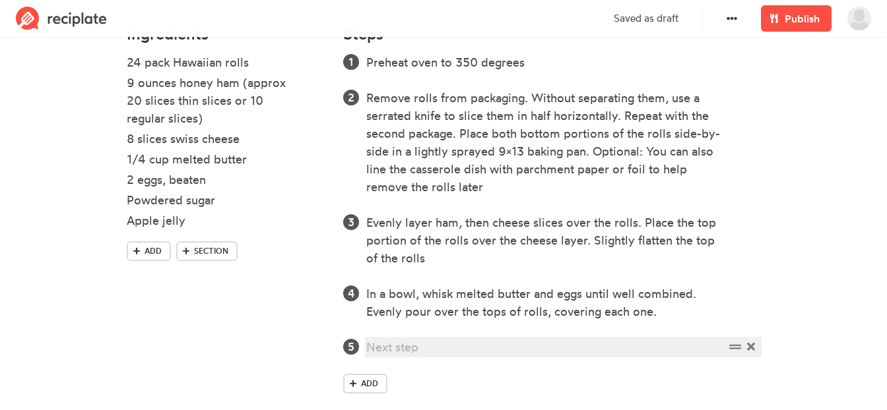
click at [429, 345] on div at bounding box center [545, 347] width 358 height 18
paste div
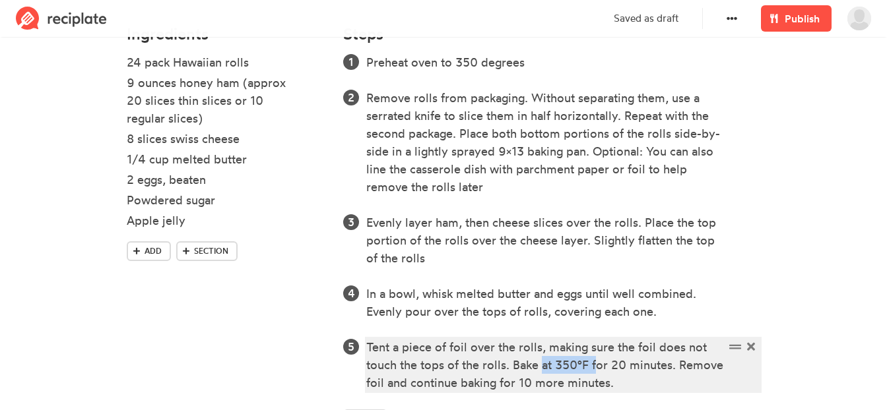
drag, startPoint x: 544, startPoint y: 367, endPoint x: 596, endPoint y: 367, distance: 51.5
click at [596, 367] on div "Tent a piece of foil over the rolls, making sure the foil does not touch the to…" at bounding box center [545, 364] width 358 height 53
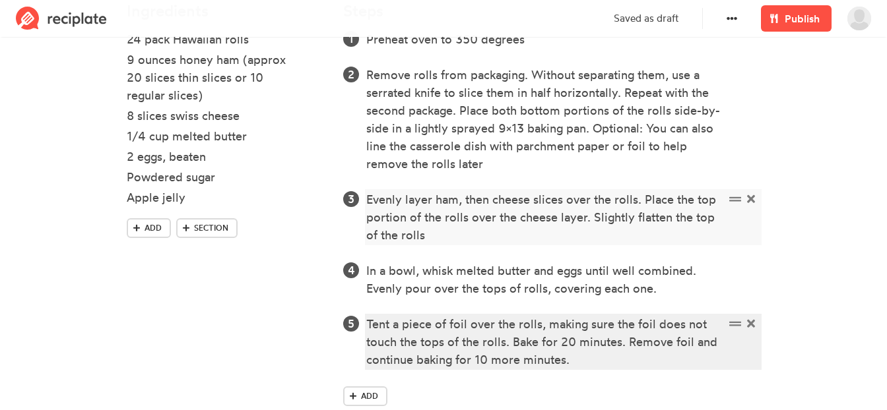
scroll to position [474, 0]
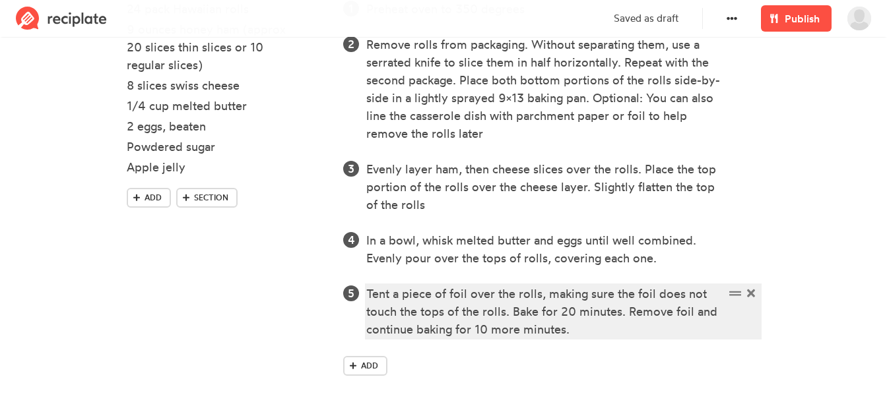
click at [624, 333] on div "Tent a piece of foil over the rolls, making sure the foil does not touch the to…" at bounding box center [545, 311] width 358 height 53
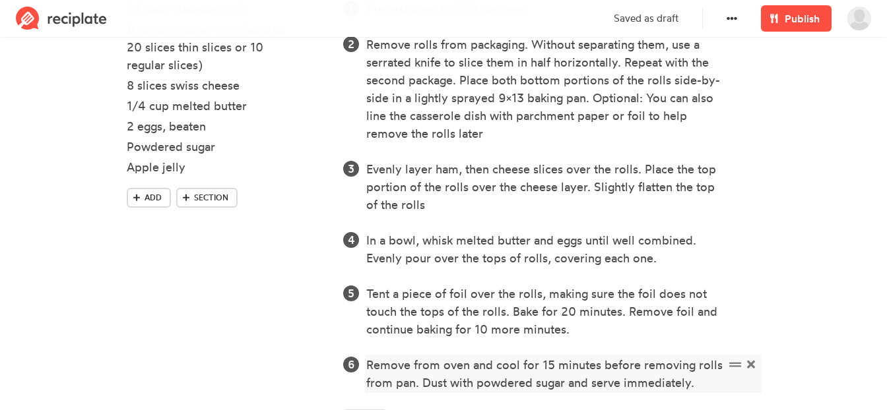
click at [655, 385] on div "Remove from oven and cool for 15 minutes before removing rolls from pan. Dust w…" at bounding box center [545, 374] width 358 height 36
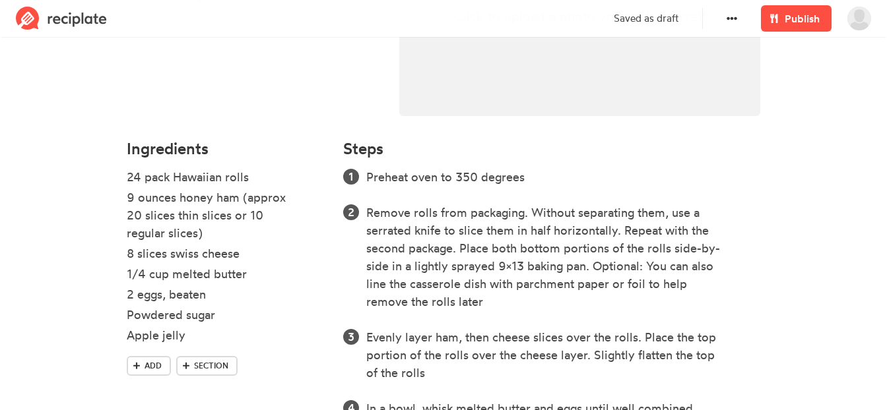
scroll to position [73, 0]
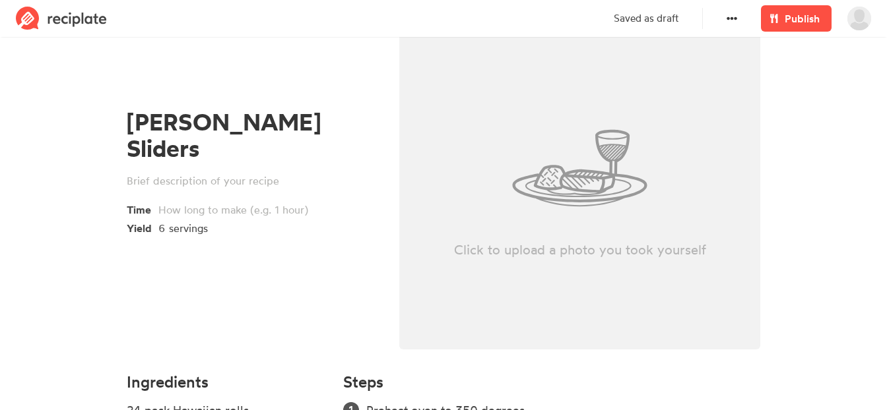
click at [566, 175] on div "Click to upload a photo you took yourself" at bounding box center [579, 168] width 361 height 363
click at [654, 123] on div "Click to upload a photo you took yourself" at bounding box center [579, 168] width 361 height 363
click at [518, 151] on div "Click to upload a photo you took yourself" at bounding box center [579, 168] width 361 height 363
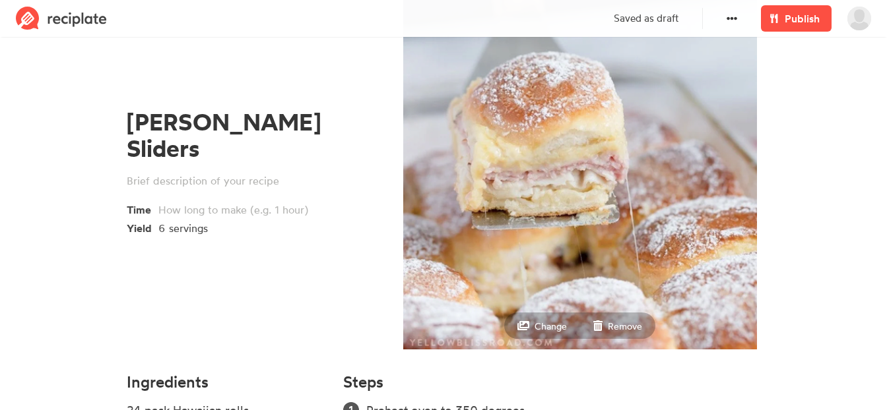
click at [631, 326] on small "Remove" at bounding box center [625, 326] width 34 height 11
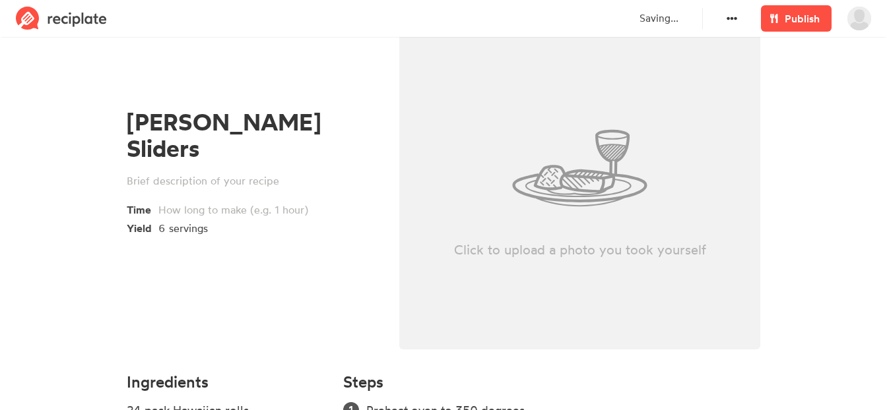
click at [542, 216] on div "Click to upload a photo you took yourself" at bounding box center [579, 168] width 361 height 363
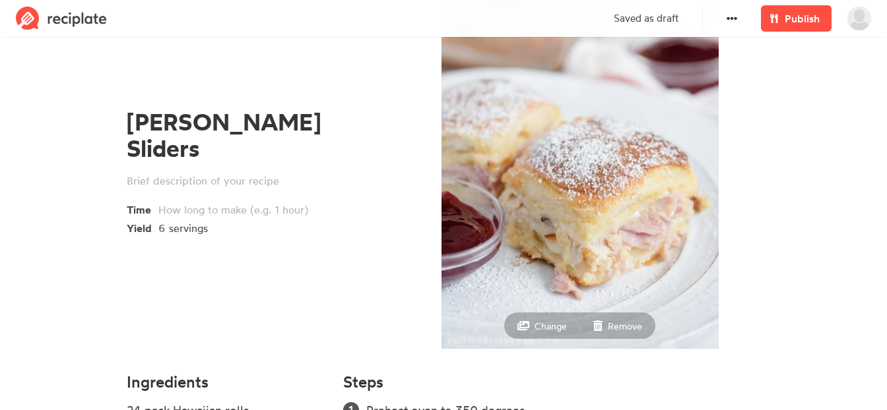
click at [617, 327] on small "Remove" at bounding box center [625, 326] width 34 height 11
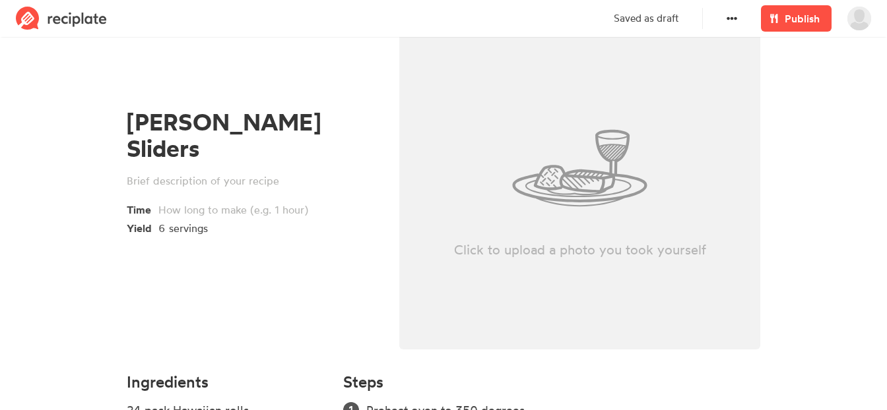
click at [507, 207] on div "Click to upload a photo you took yourself" at bounding box center [579, 168] width 361 height 363
type input "C:\fakepath\Snip20250914_3.png"
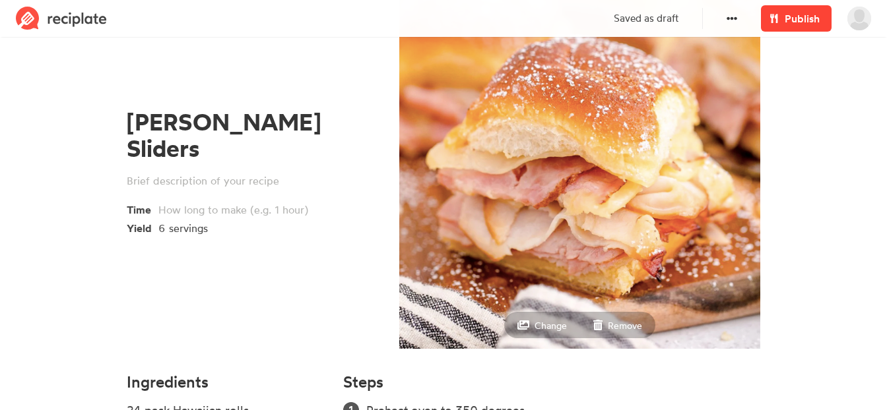
click at [824, 26] on link "Publish" at bounding box center [796, 18] width 71 height 26
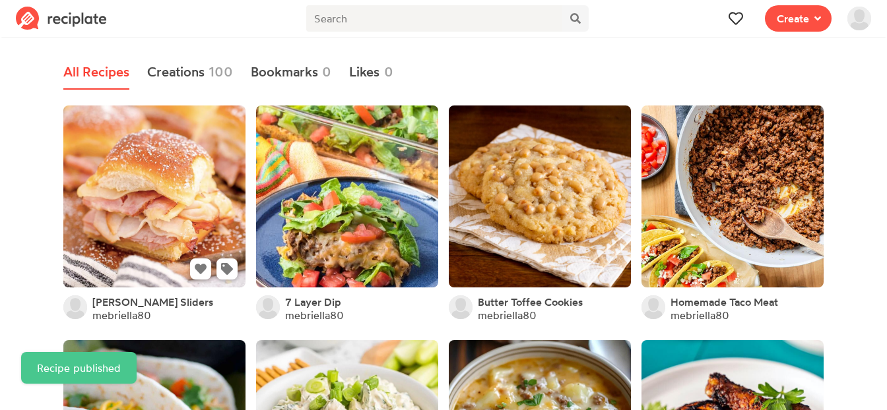
click at [163, 154] on link at bounding box center [154, 197] width 182 height 182
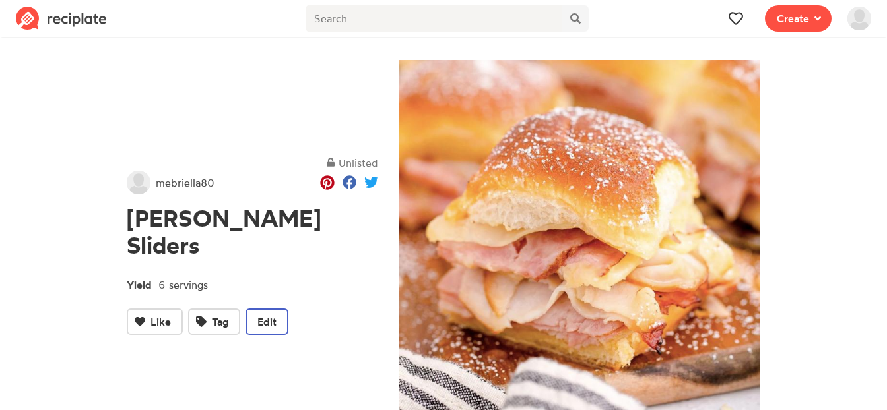
click at [265, 314] on span "Edit" at bounding box center [266, 322] width 19 height 16
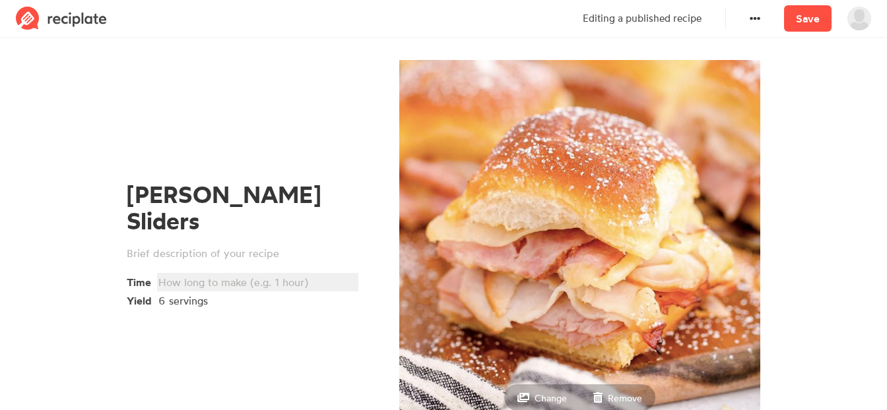
click at [260, 274] on div at bounding box center [255, 282] width 195 height 16
click at [805, 24] on link "Save" at bounding box center [807, 18] width 47 height 26
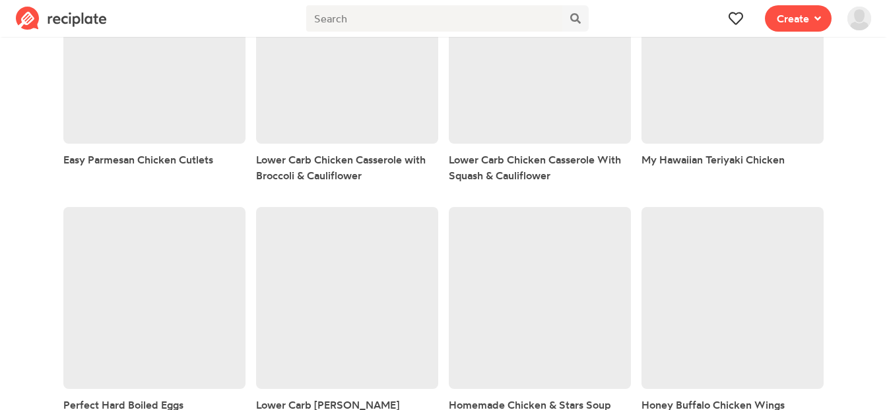
scroll to position [5648, 0]
